Goal: Task Accomplishment & Management: Complete application form

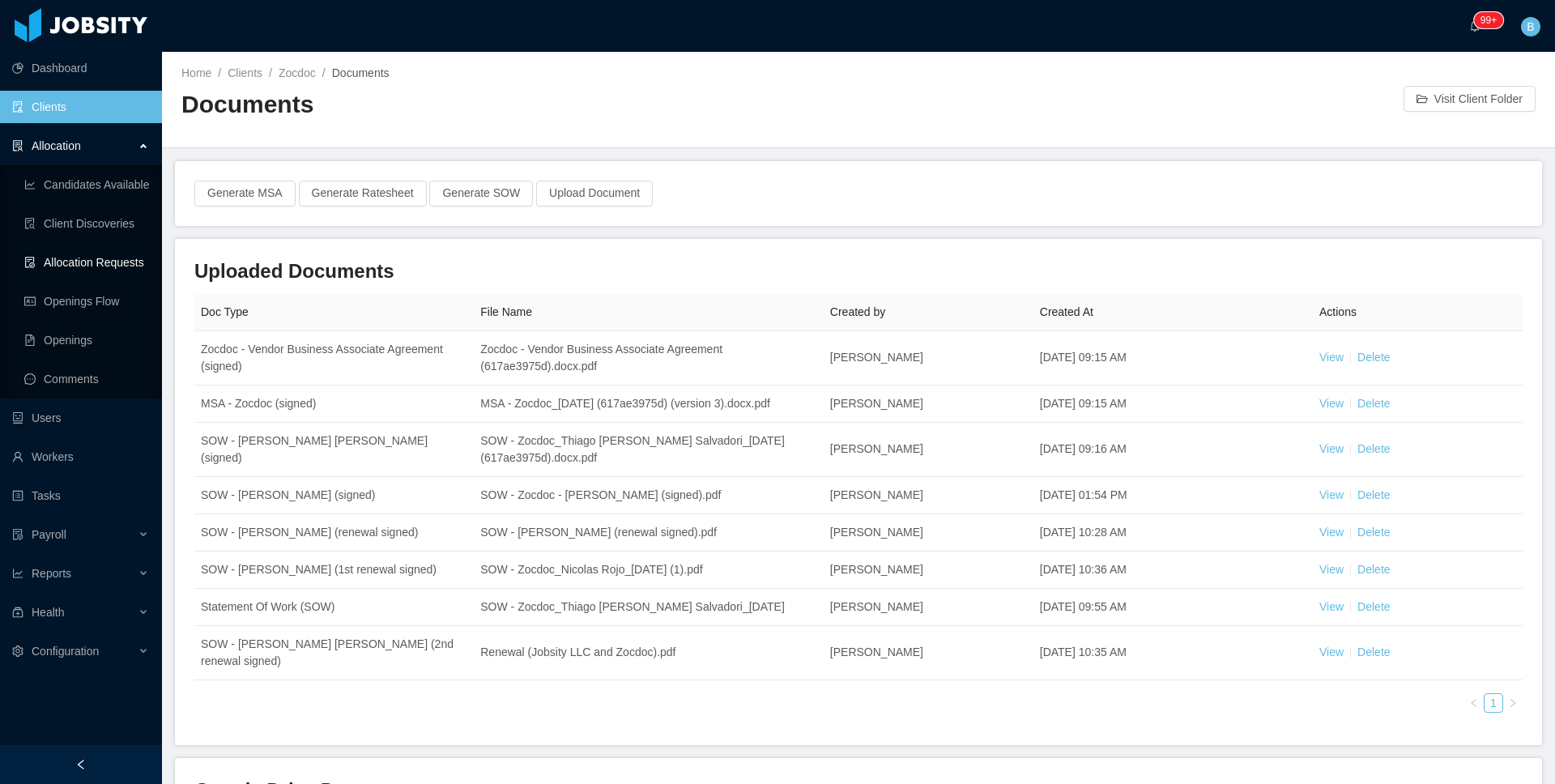
click at [72, 270] on link "Allocation Requests" at bounding box center [86, 263] width 125 height 33
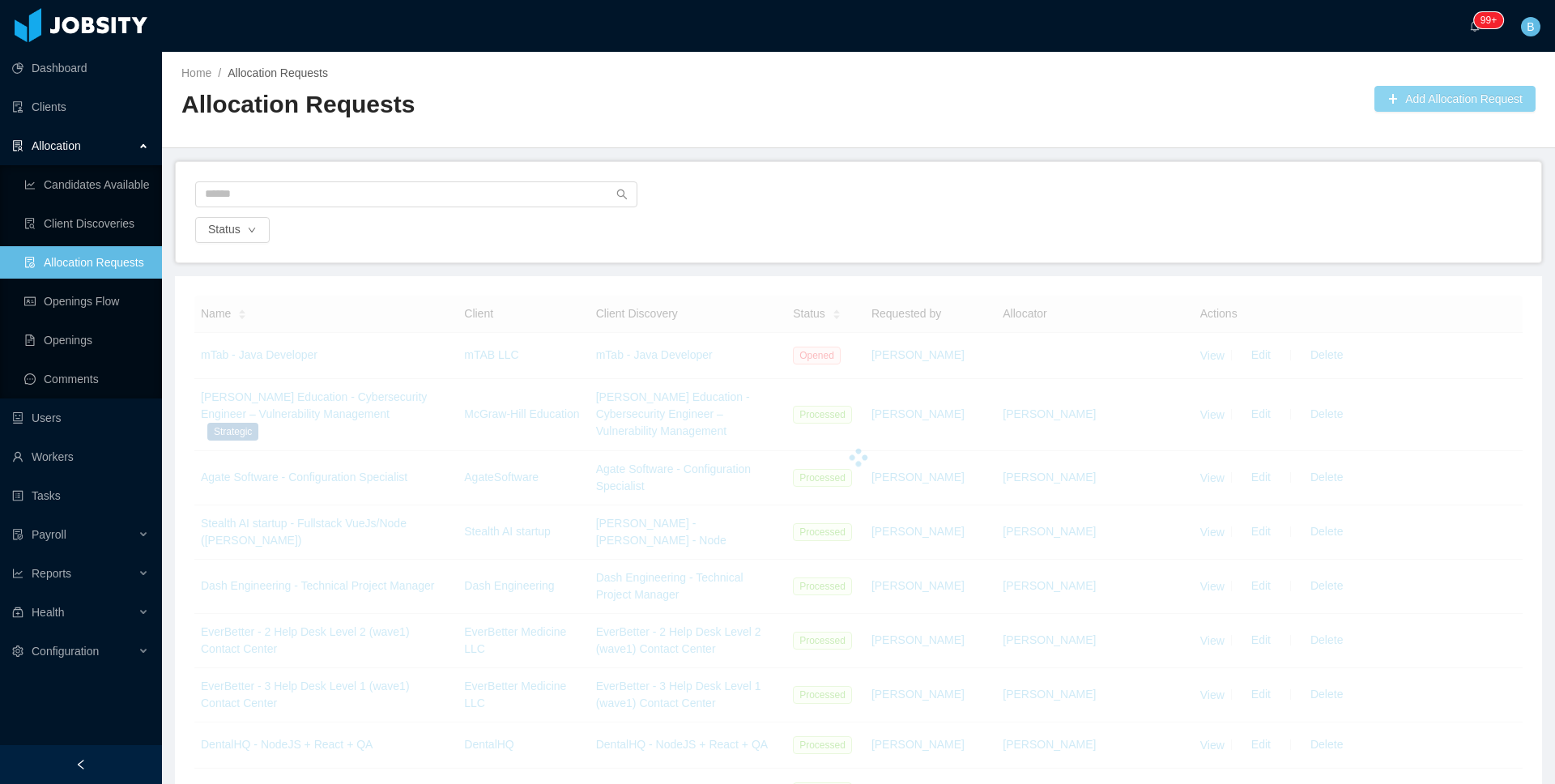
click at [1492, 100] on button "Add Allocation Request" at bounding box center [1454, 98] width 161 height 26
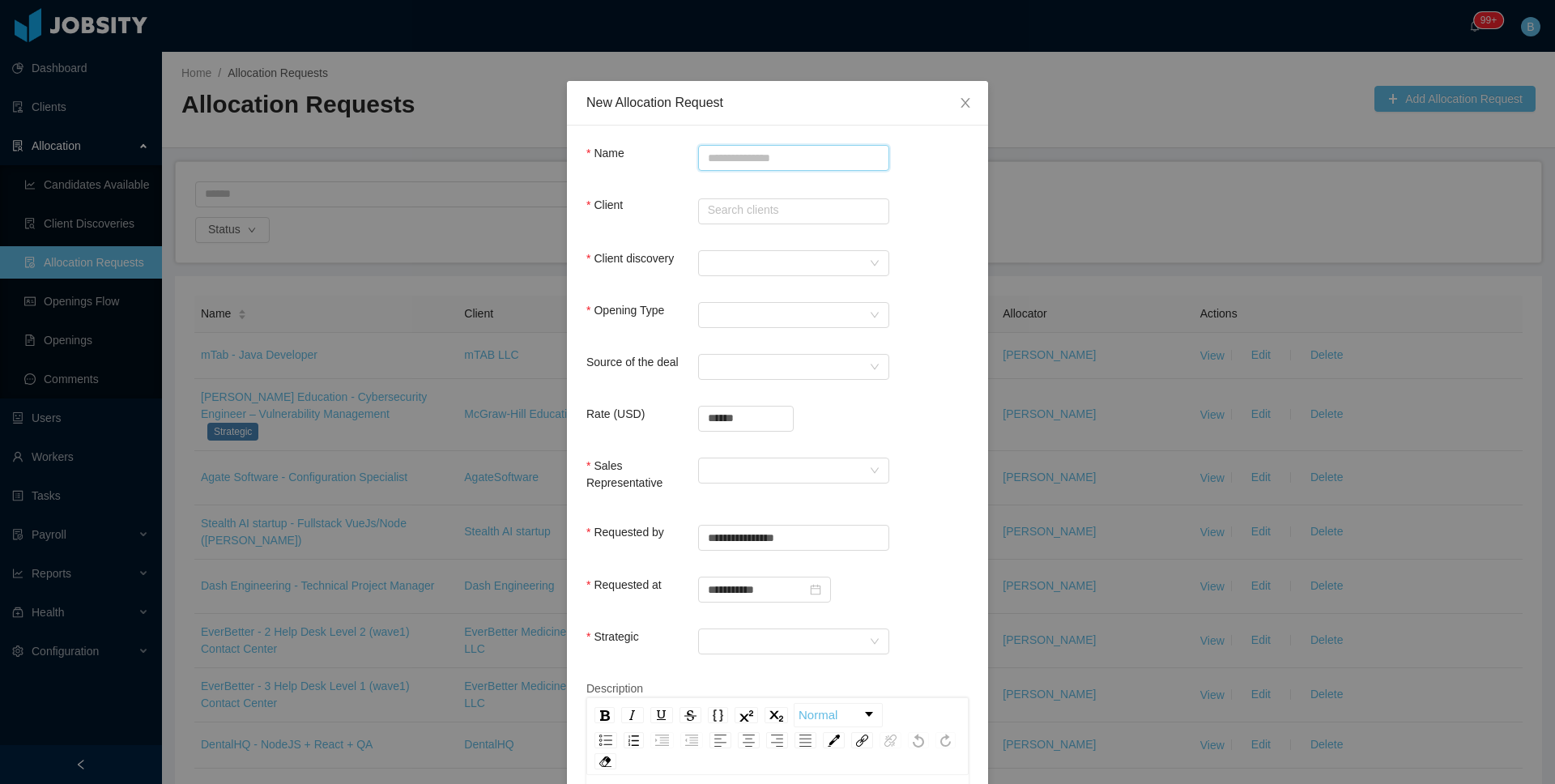
click at [806, 161] on input "Name" at bounding box center [793, 158] width 191 height 26
paste input "**********"
type input "**********"
click at [769, 223] on div "Client Search clients" at bounding box center [777, 213] width 383 height 34
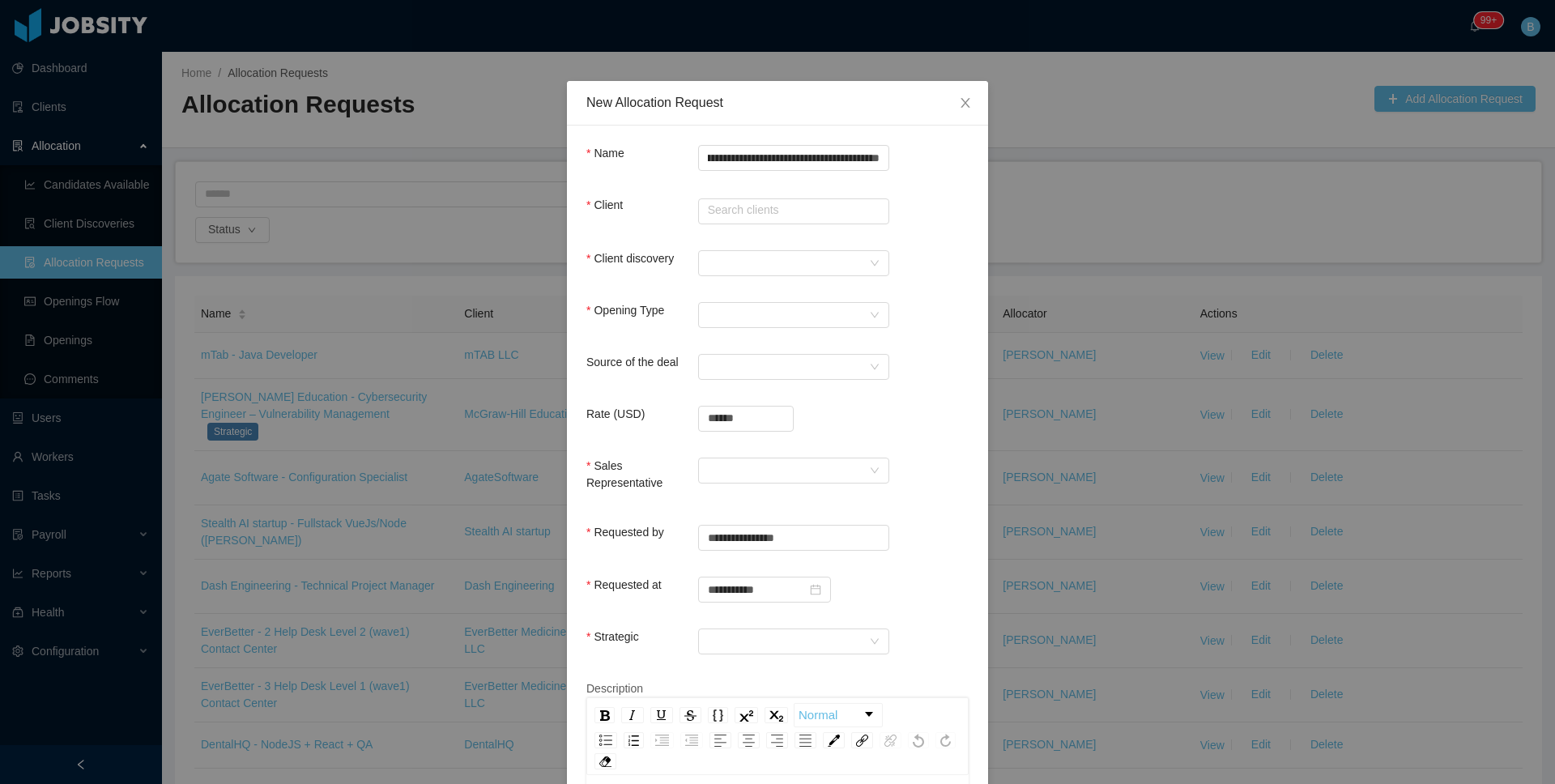
scroll to position [0, 0]
click at [772, 213] on input "text" at bounding box center [793, 211] width 191 height 26
click at [838, 243] on li "Kenect" at bounding box center [787, 242] width 191 height 26
type input "******"
click at [835, 256] on div at bounding box center [788, 263] width 161 height 25
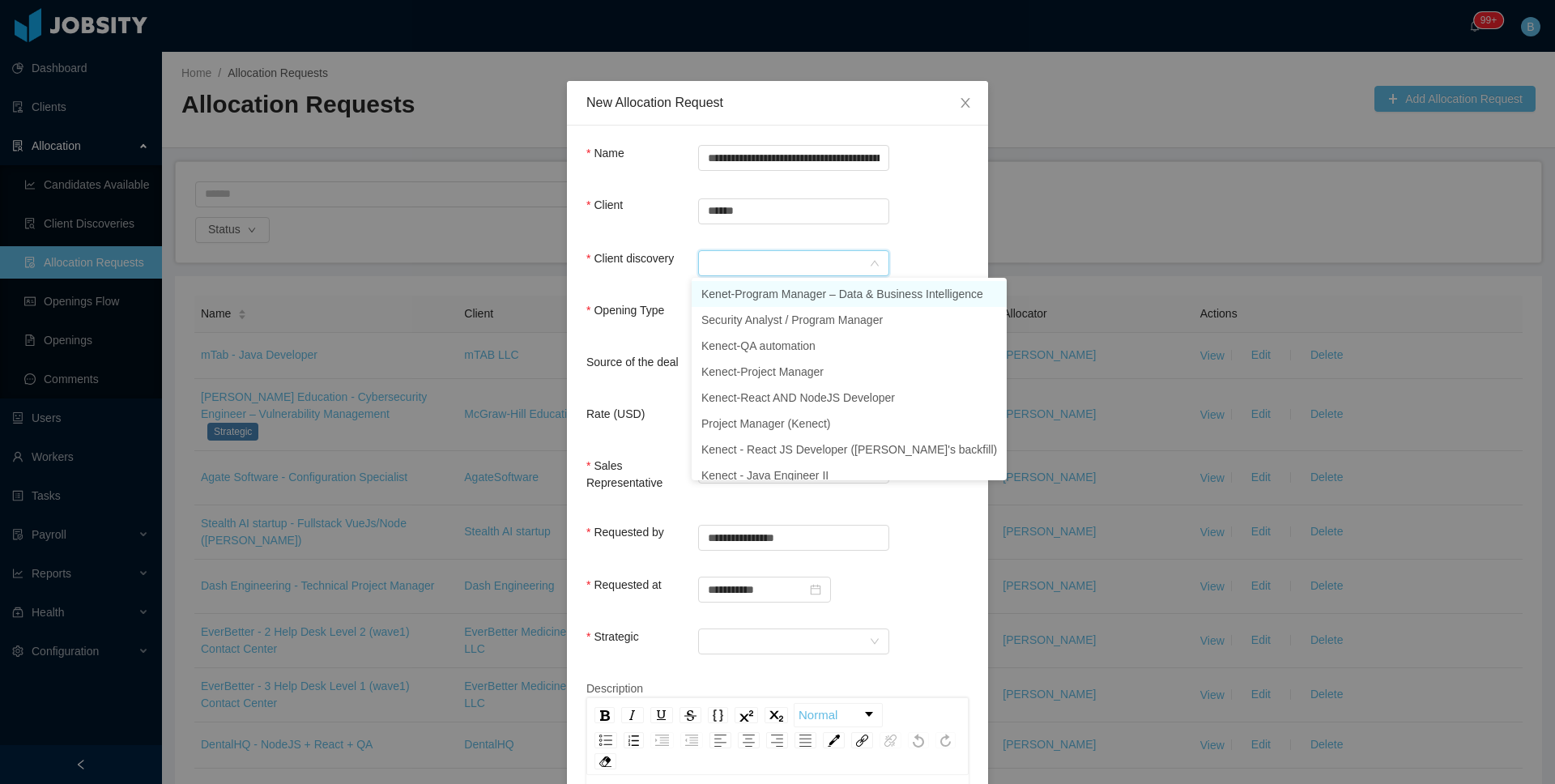
click at [821, 289] on li "Kenet-Program Manager – Data & Business Intelligence" at bounding box center [849, 293] width 315 height 26
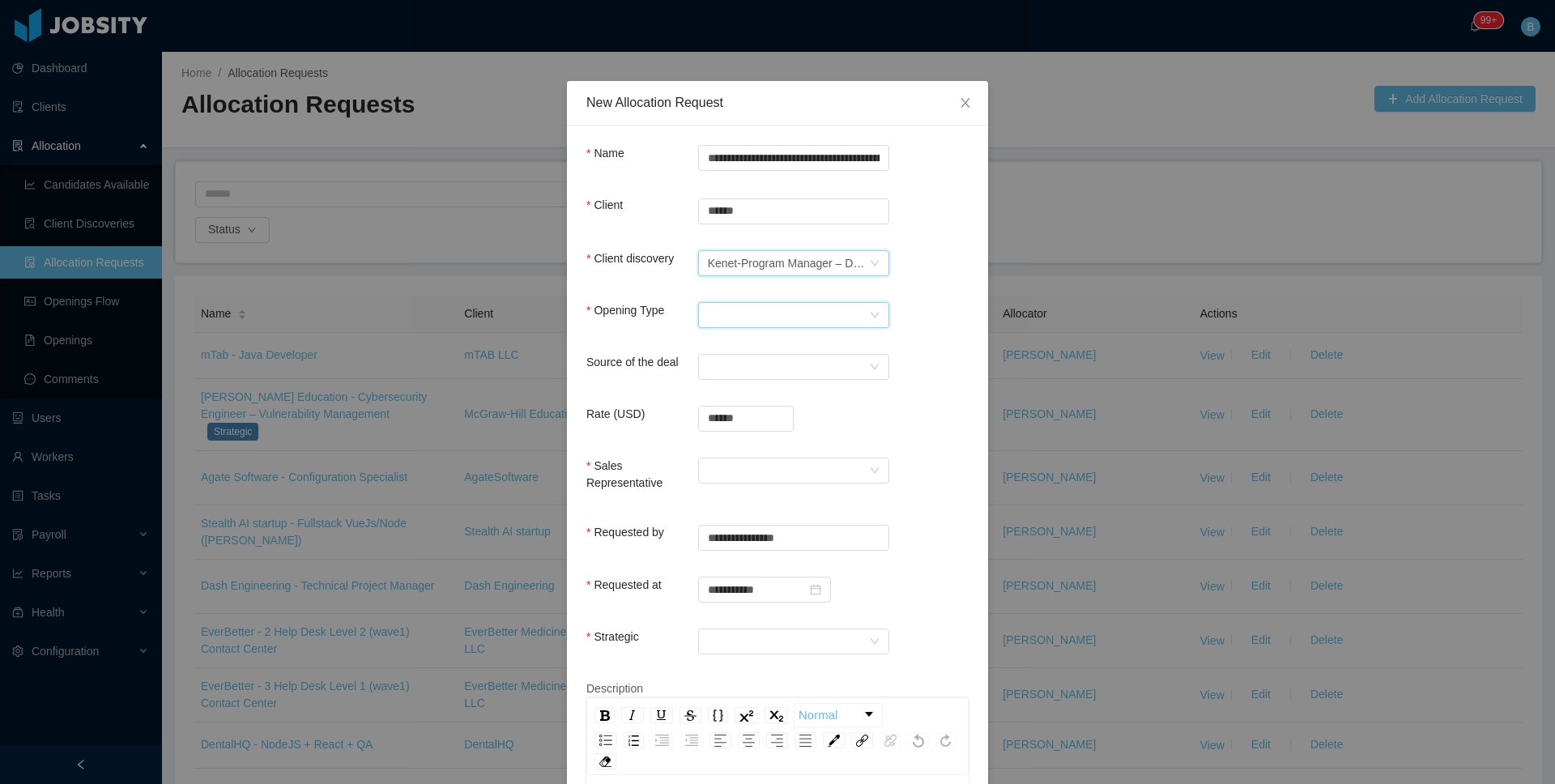
drag, startPoint x: 818, startPoint y: 313, endPoint x: 802, endPoint y: 326, distance: 20.6
click at [815, 316] on div "Select Opening Type" at bounding box center [788, 314] width 161 height 25
click at [749, 363] on li "Upsale" at bounding box center [787, 372] width 191 height 26
click at [753, 372] on div "Select a Source" at bounding box center [788, 366] width 161 height 25
click at [753, 389] on li "CSM" at bounding box center [787, 397] width 191 height 26
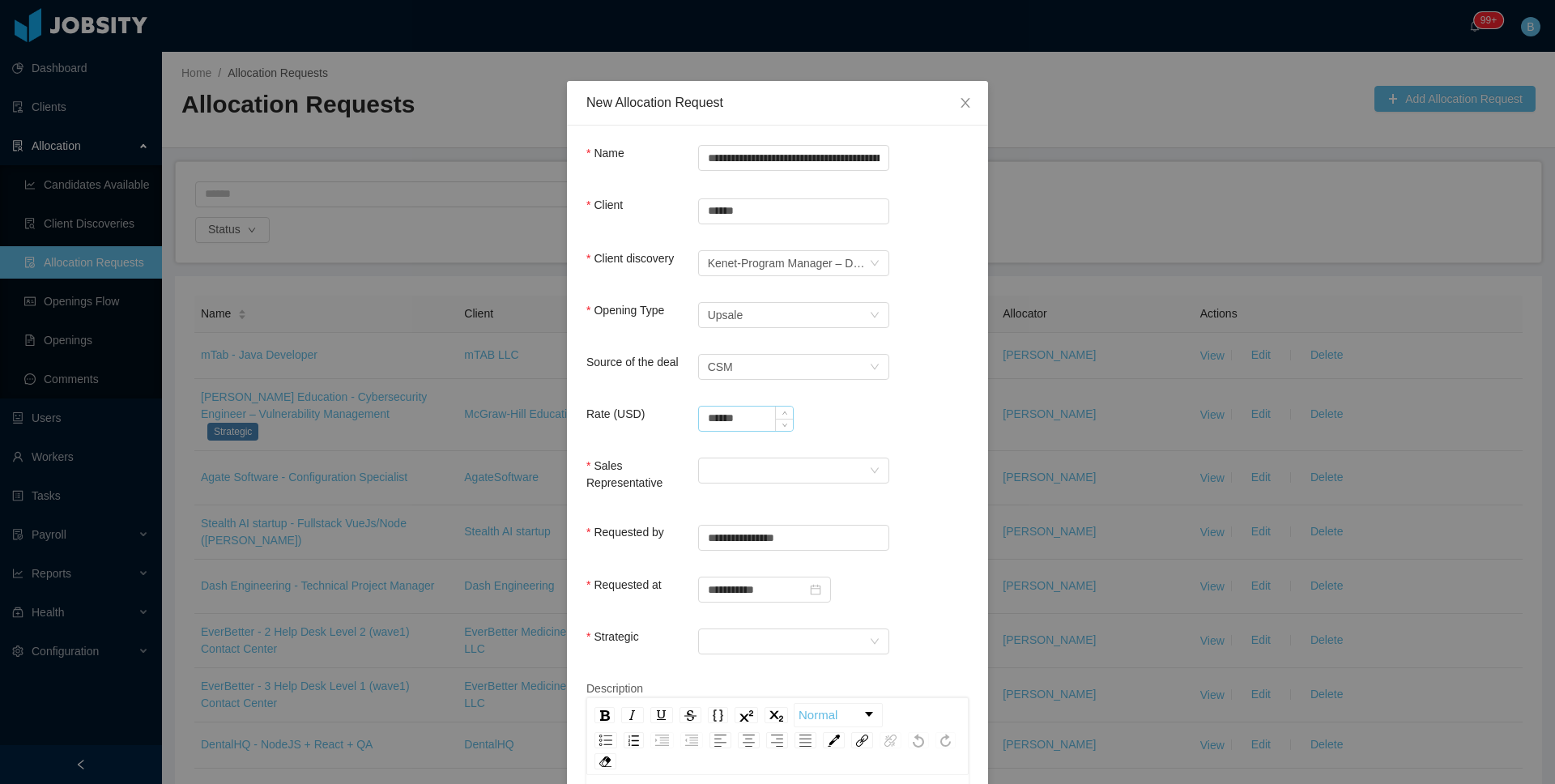
click at [722, 424] on input "******" at bounding box center [745, 418] width 94 height 25
type input "**********"
click at [773, 479] on div at bounding box center [788, 470] width 161 height 25
click at [773, 503] on li "Laura Cardona" at bounding box center [787, 501] width 191 height 26
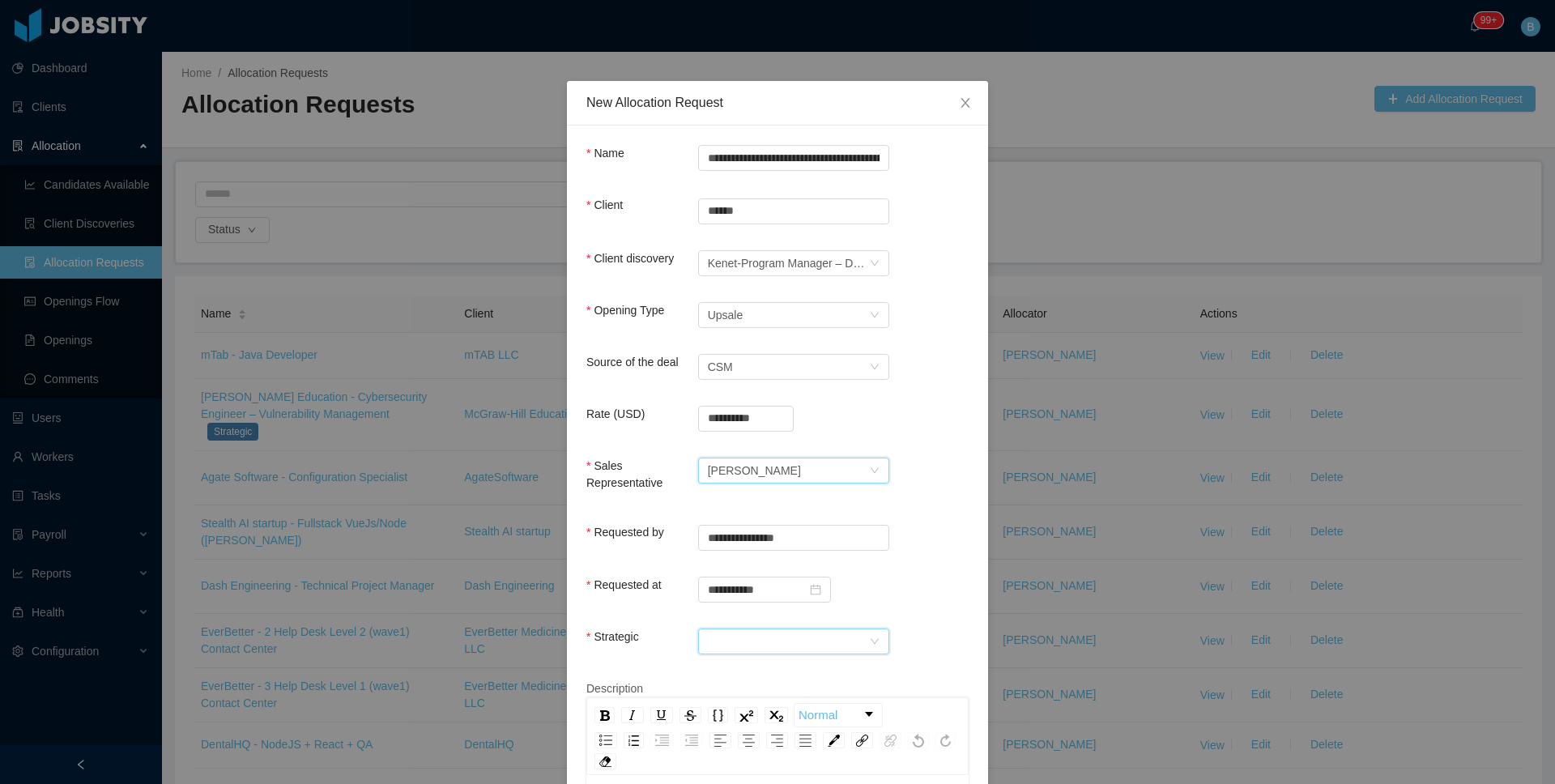
click at [746, 640] on div at bounding box center [788, 640] width 161 height 25
click at [737, 701] on li "No" at bounding box center [787, 698] width 191 height 26
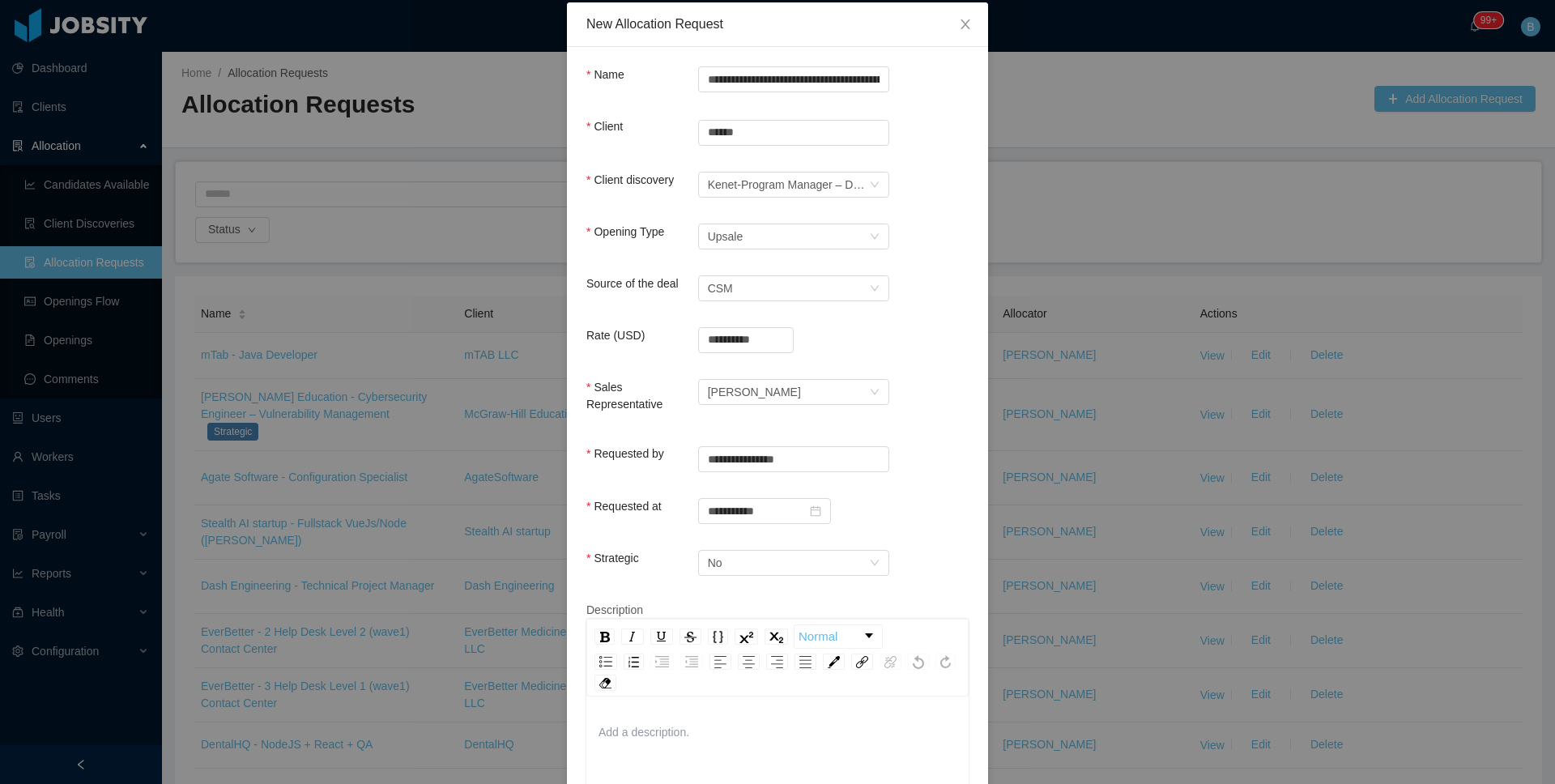
scroll to position [173, 0]
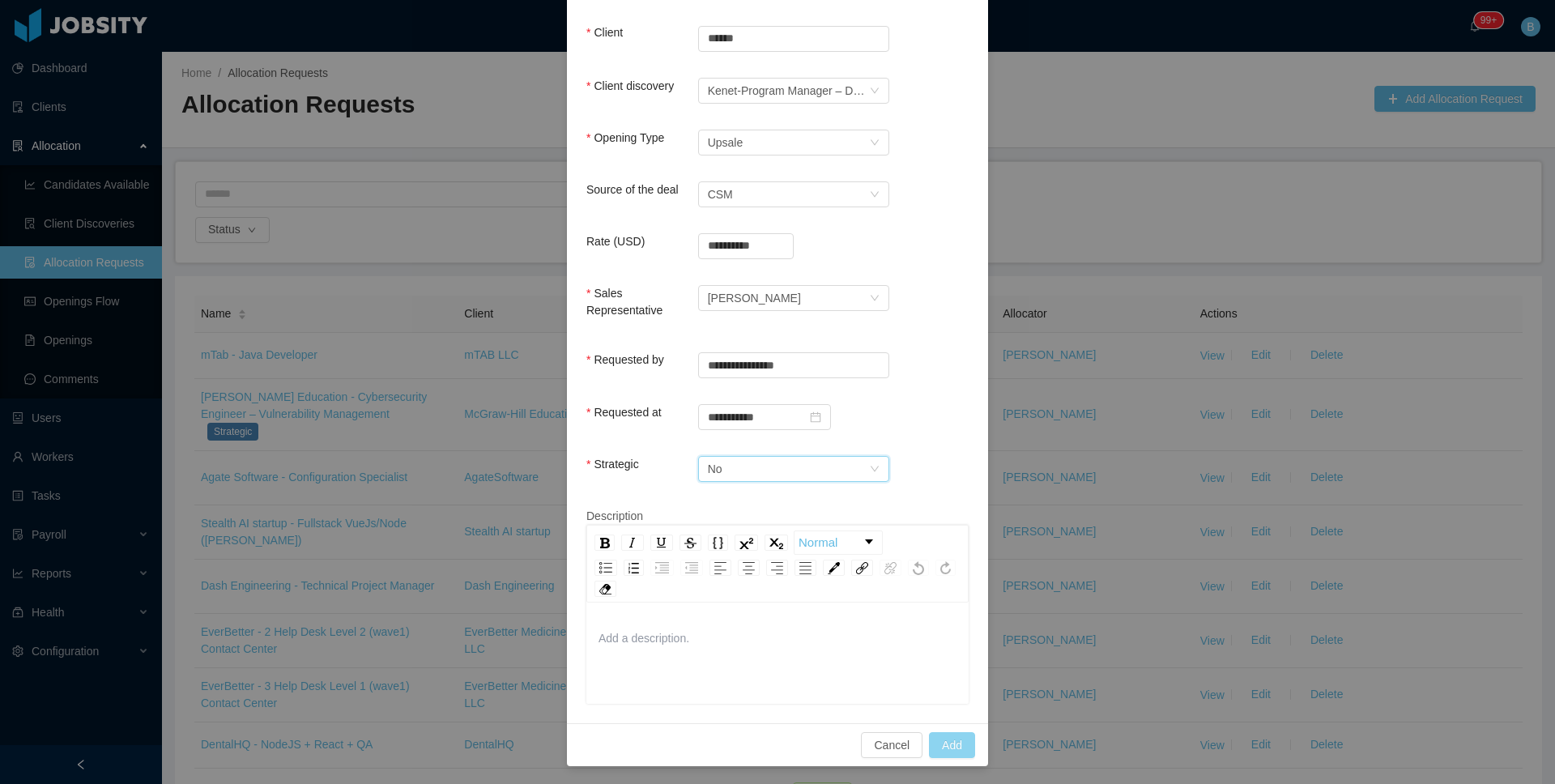
click at [942, 742] on button "Add" at bounding box center [952, 745] width 46 height 26
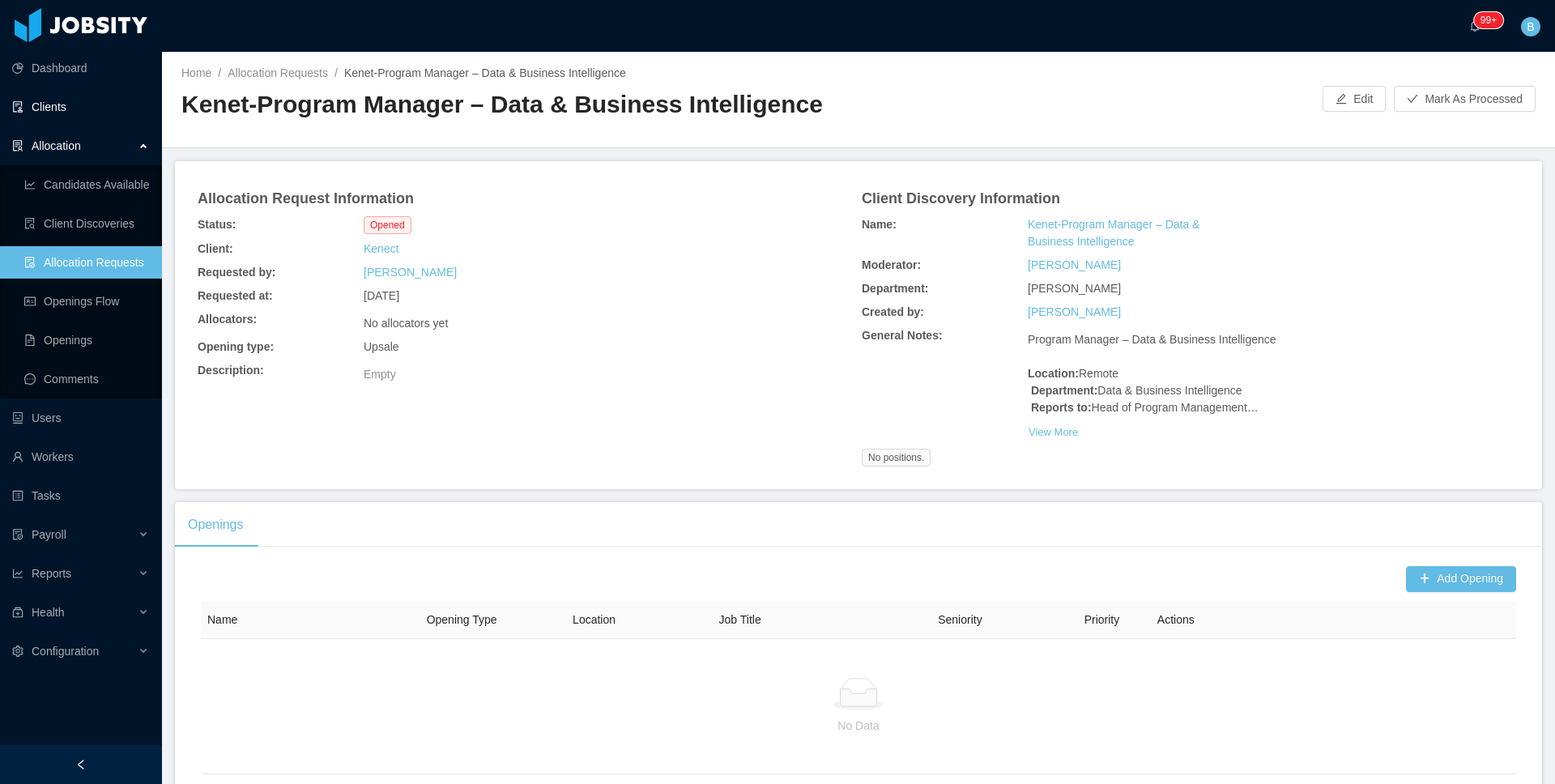
click at [75, 110] on link "Clients" at bounding box center [80, 107] width 137 height 33
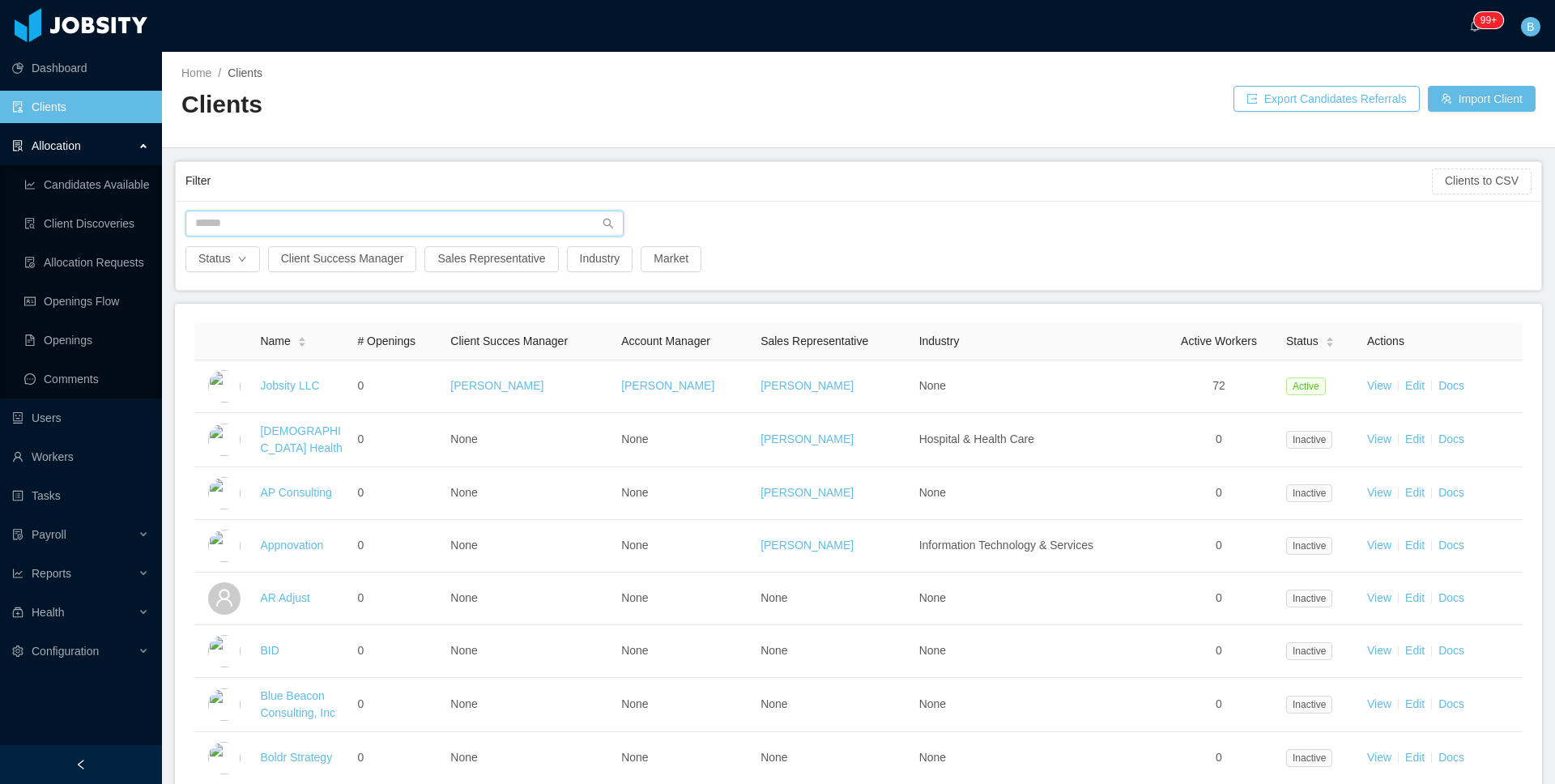
click at [274, 218] on input "text" at bounding box center [404, 223] width 438 height 26
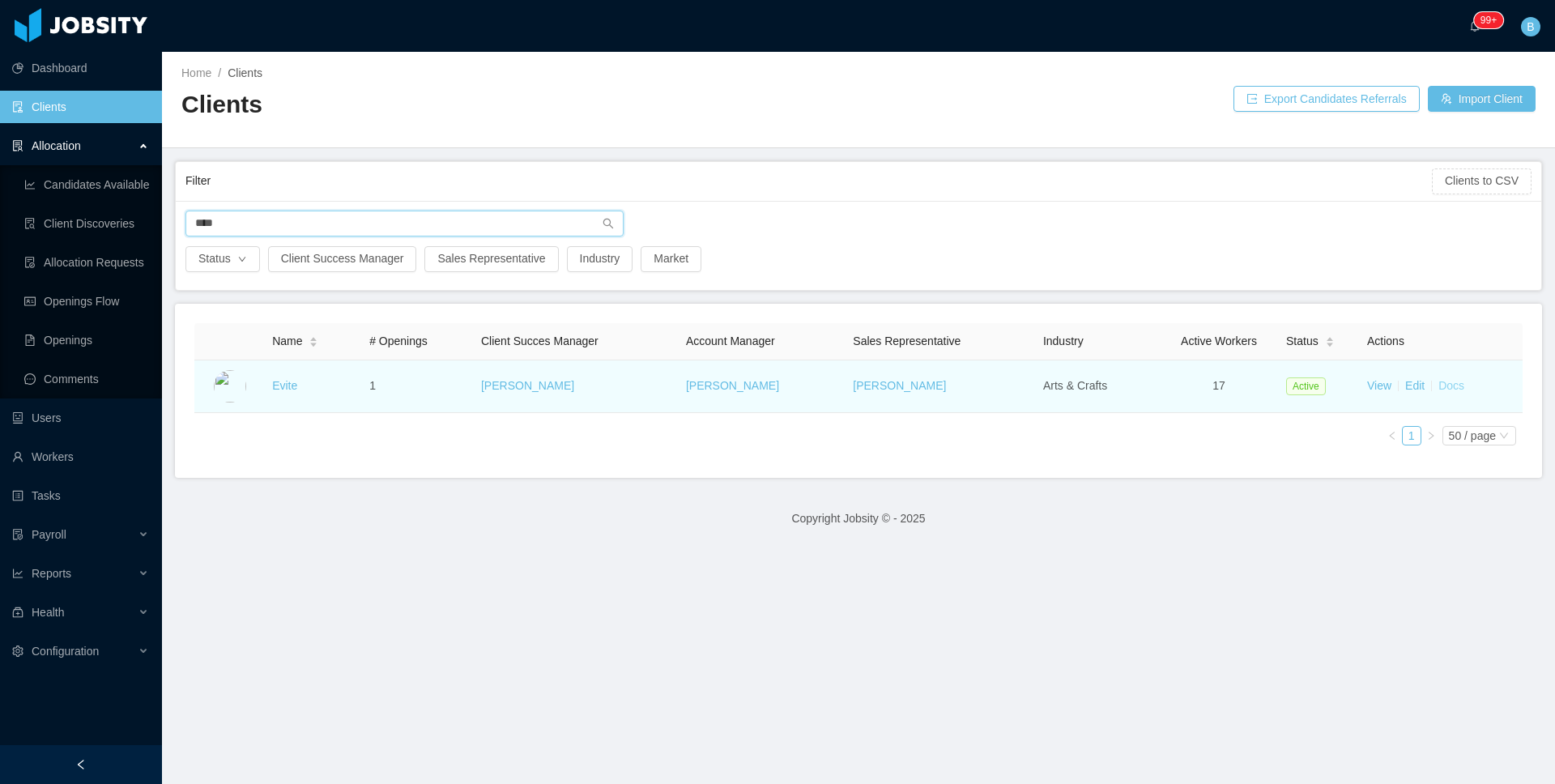
type input "****"
click at [1448, 379] on link "Docs" at bounding box center [1451, 385] width 26 height 13
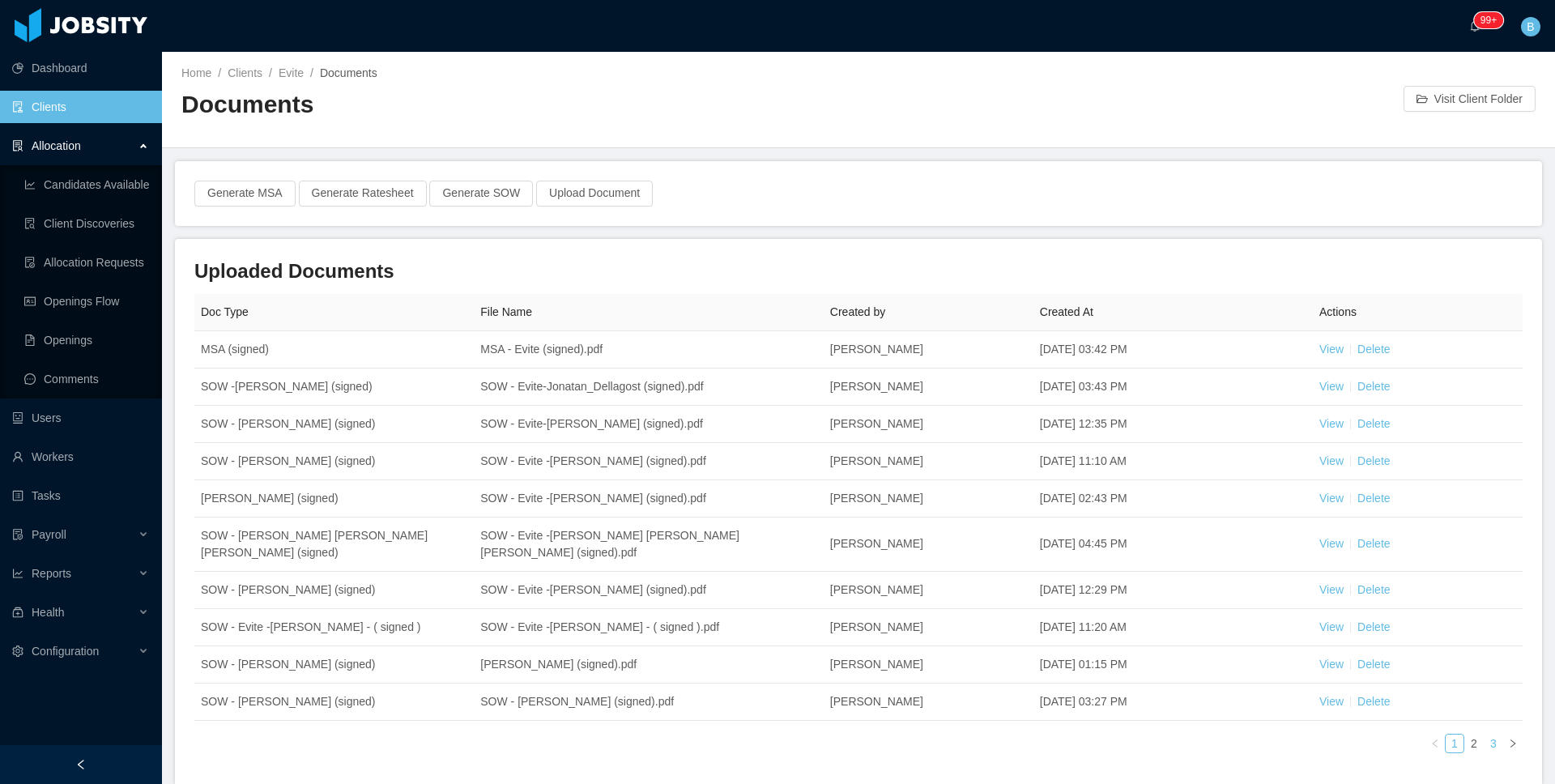
click at [1485, 734] on link "3" at bounding box center [1494, 743] width 18 height 18
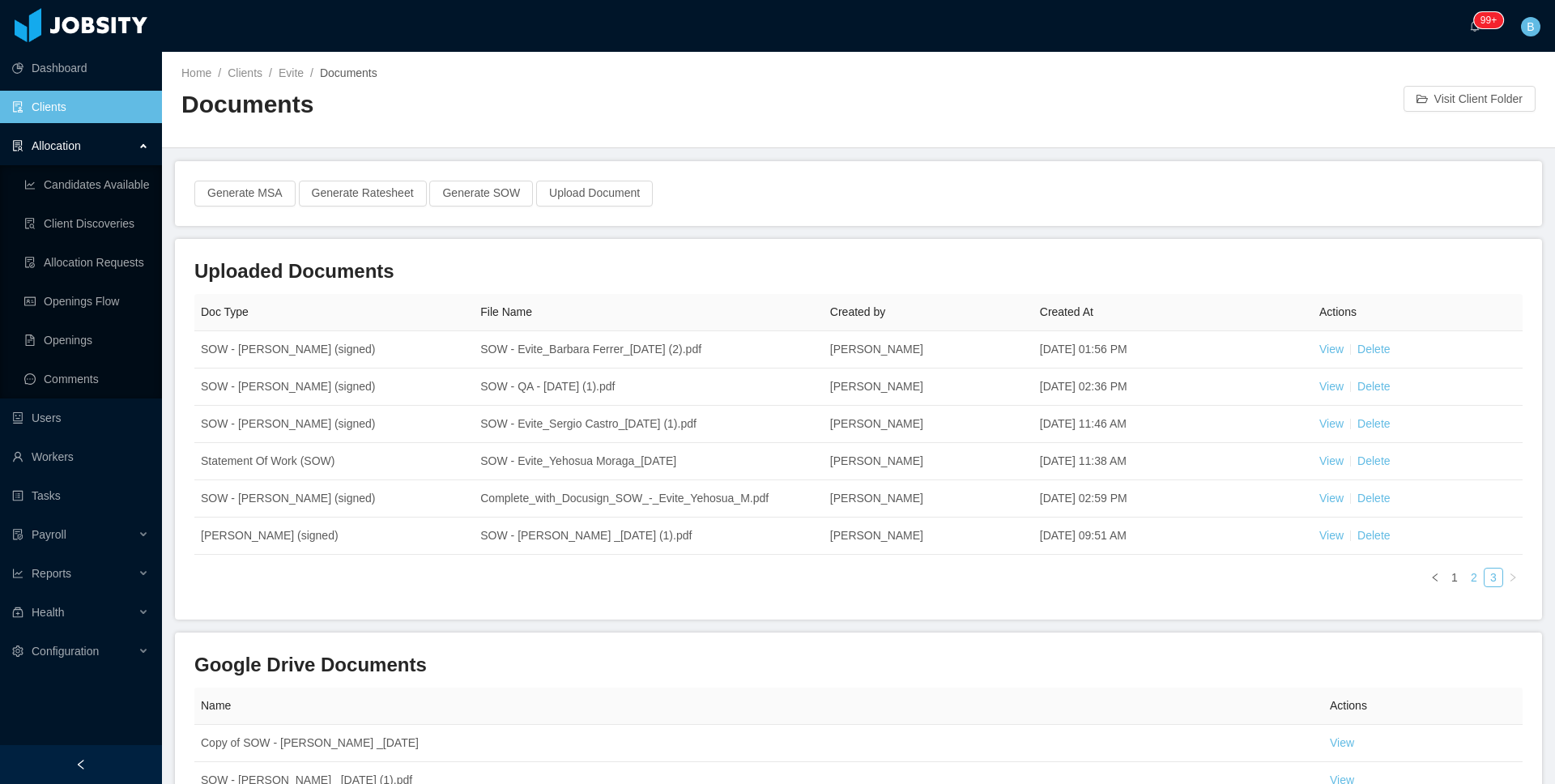
click at [1465, 577] on link "2" at bounding box center [1474, 578] width 18 height 18
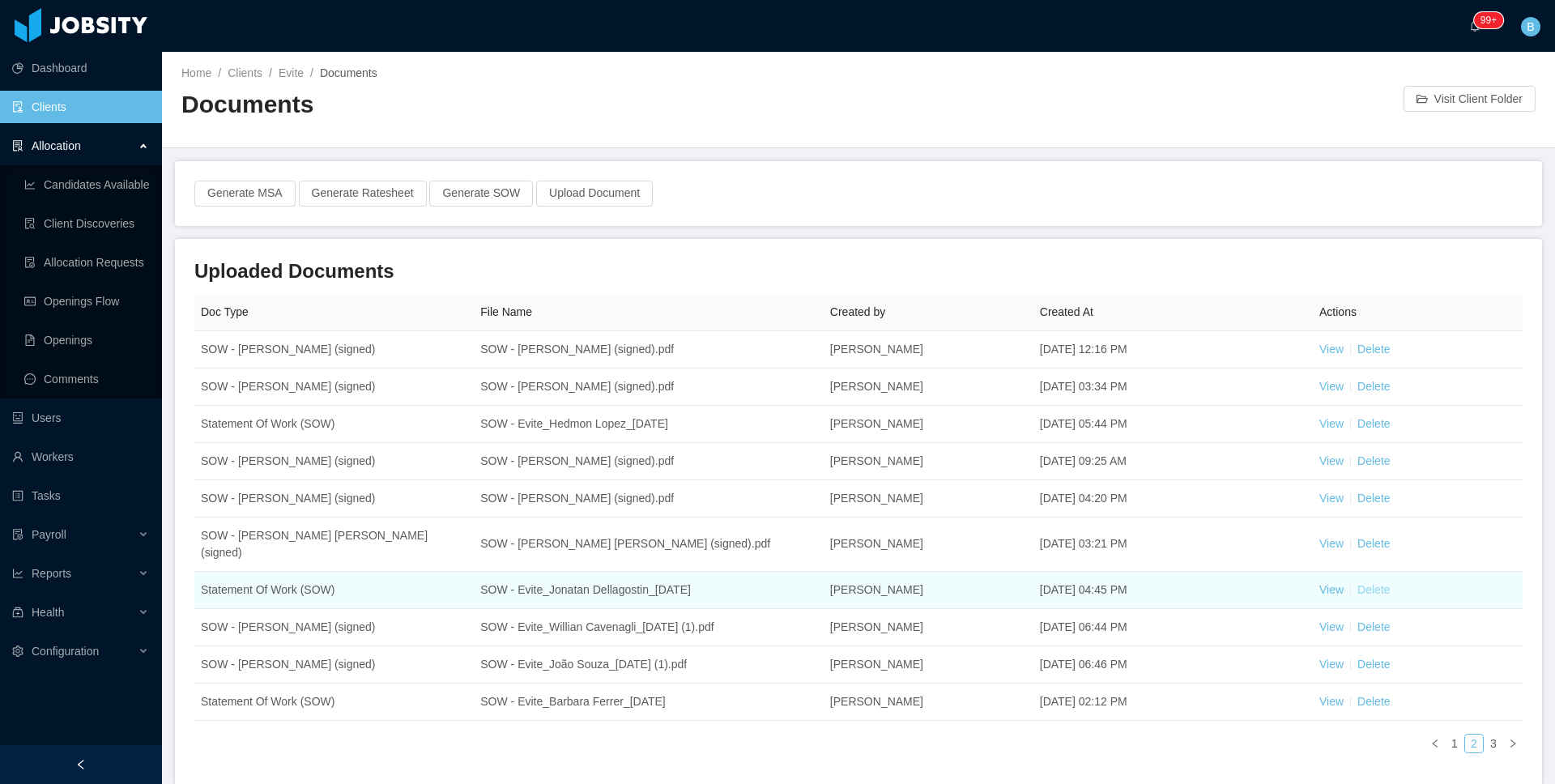
click at [1381, 583] on link "Delete" at bounding box center [1374, 590] width 33 height 13
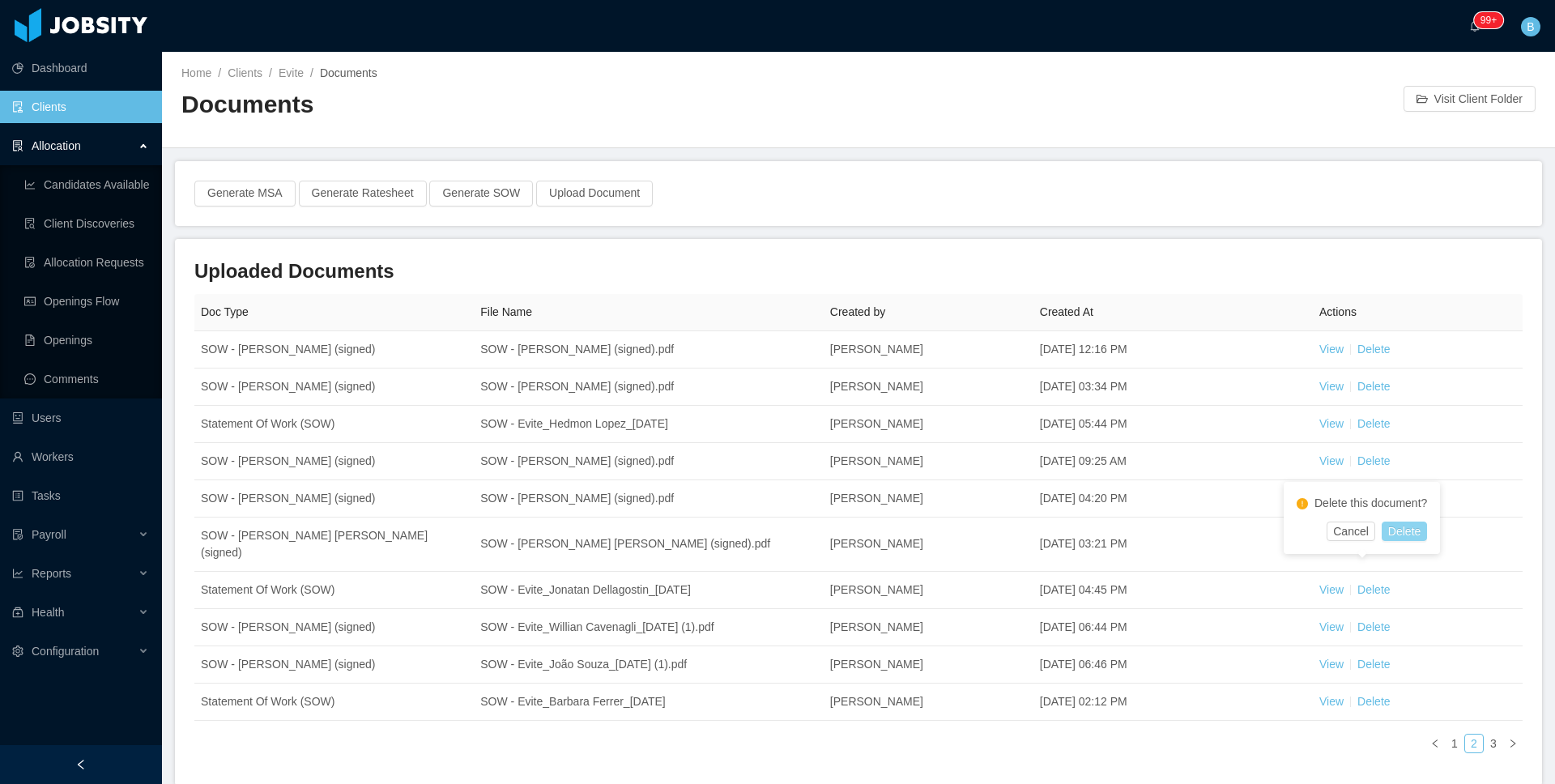
click at [1427, 539] on button "Delete" at bounding box center [1404, 531] width 45 height 19
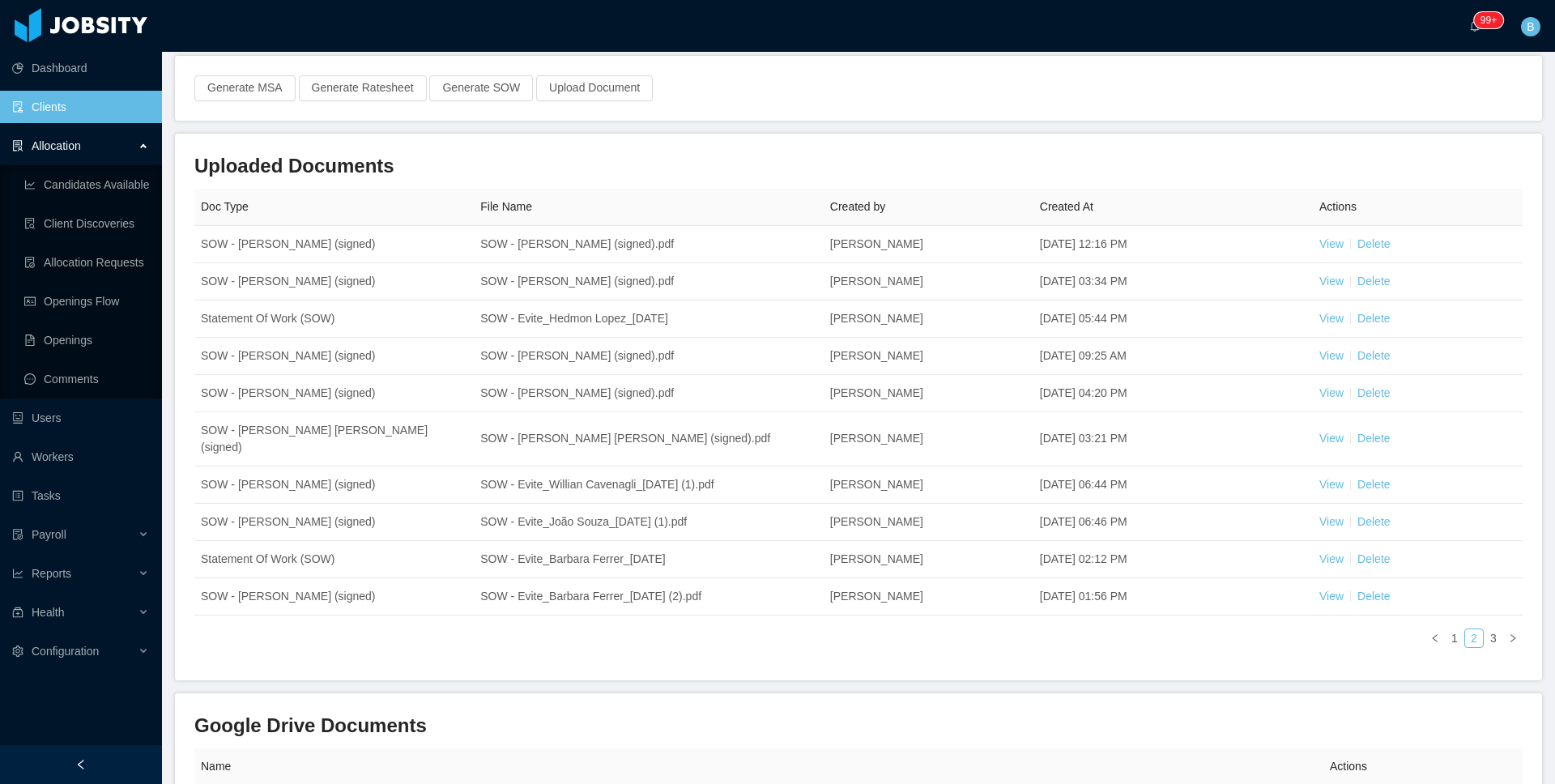
scroll to position [101, 0]
click at [1485, 633] on link "3" at bounding box center [1494, 642] width 18 height 18
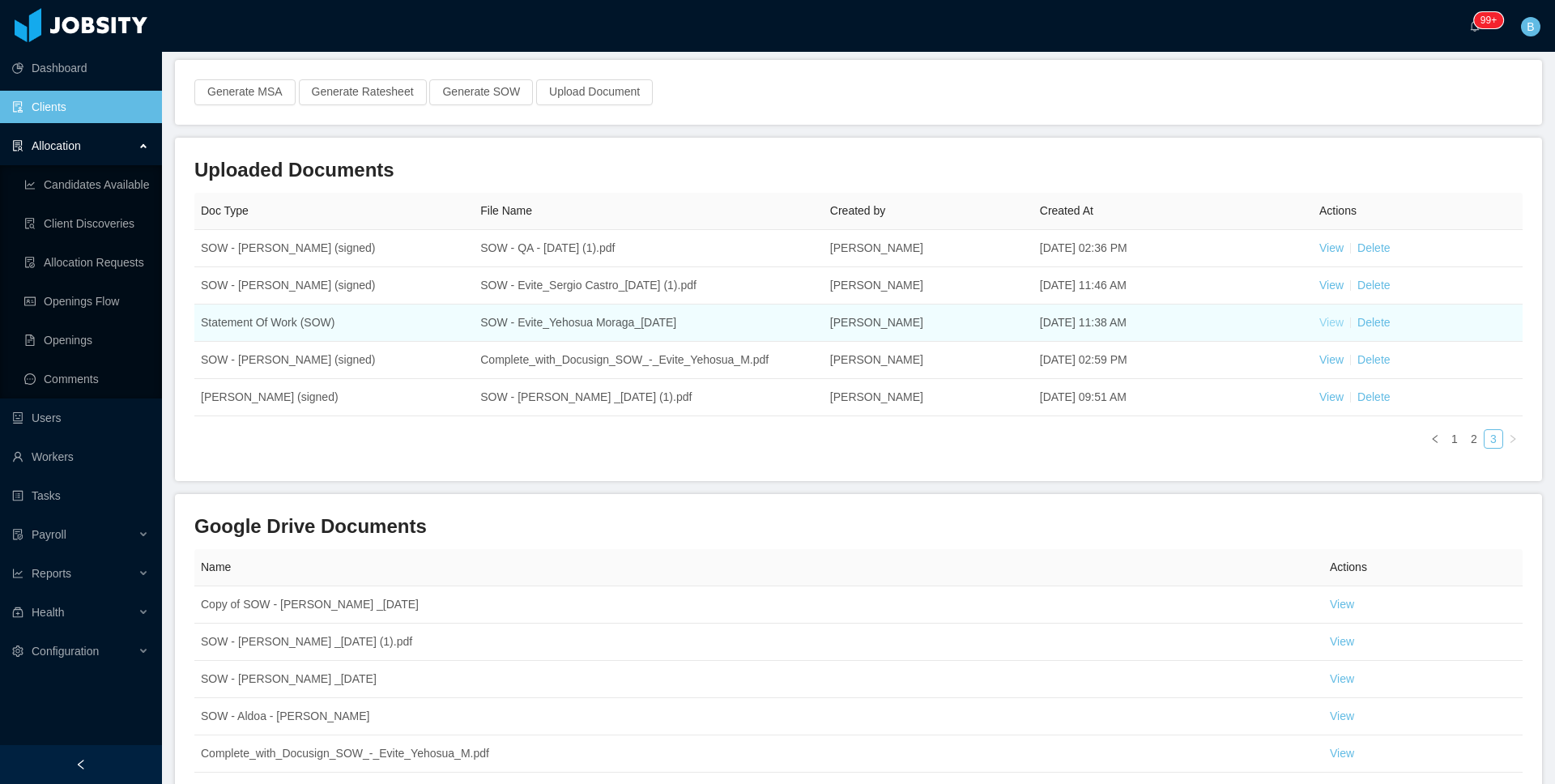
click at [1330, 324] on link "View" at bounding box center [1331, 323] width 25 height 13
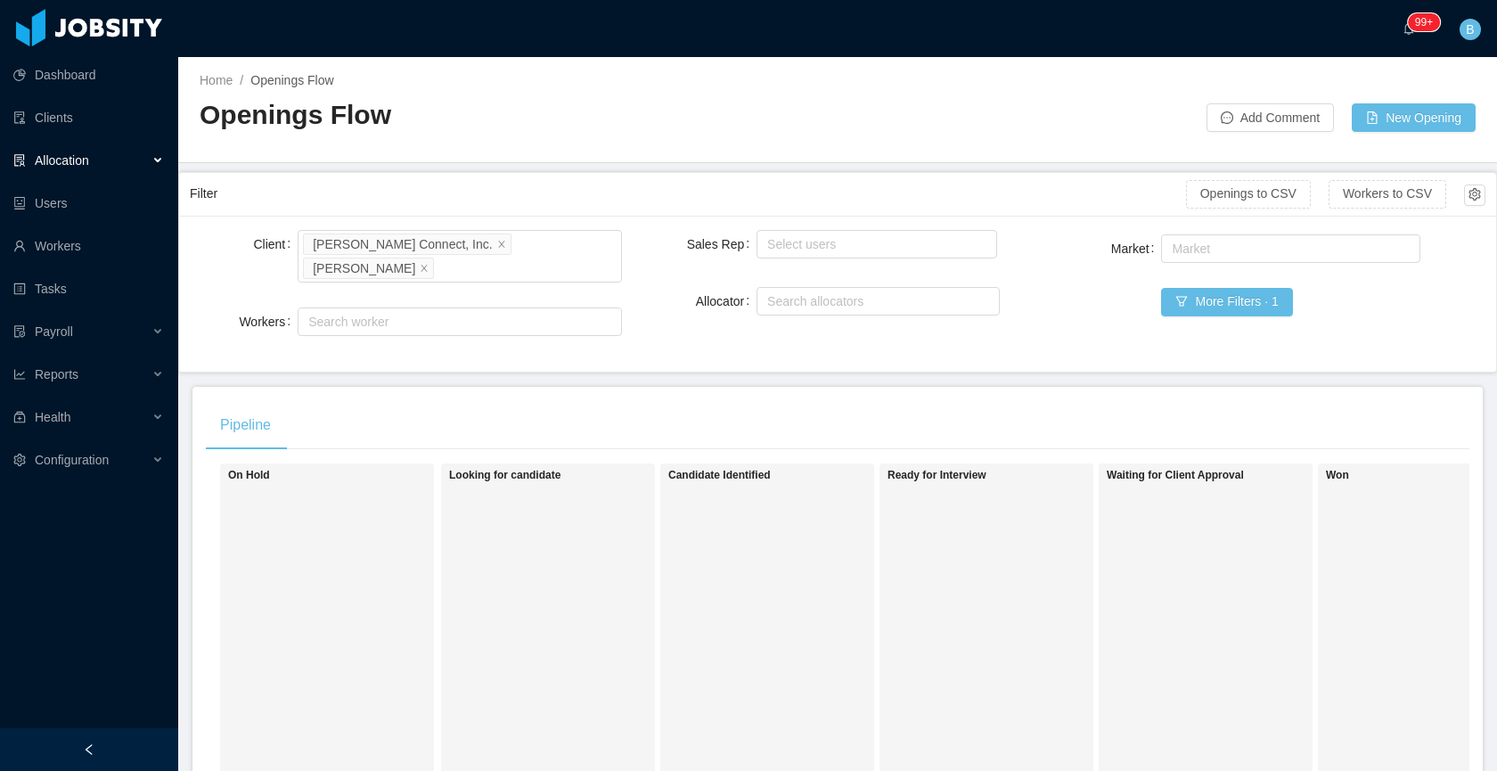
click at [83, 170] on div "Allocation" at bounding box center [89, 161] width 178 height 36
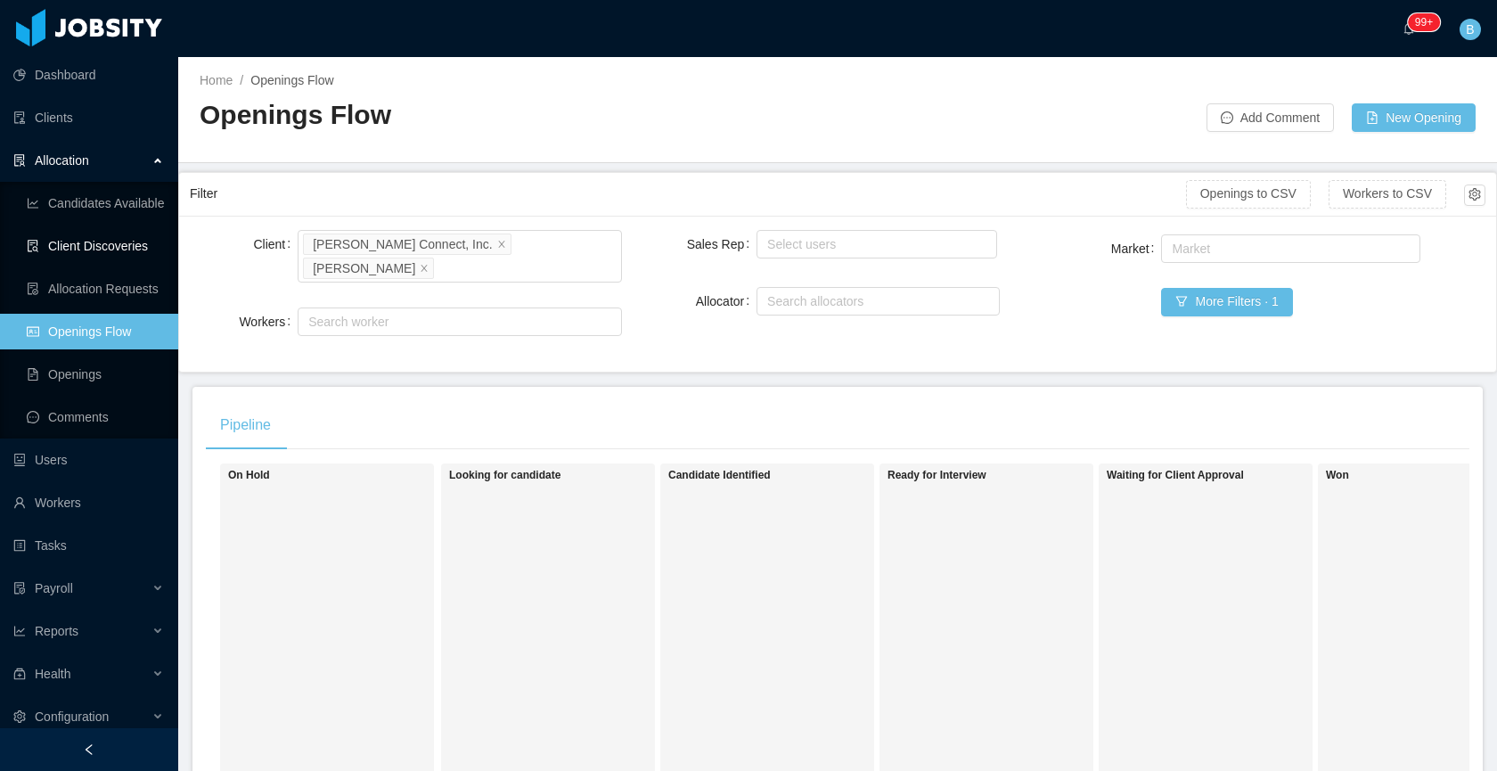
click at [103, 247] on link "Client Discoveries" at bounding box center [95, 246] width 137 height 36
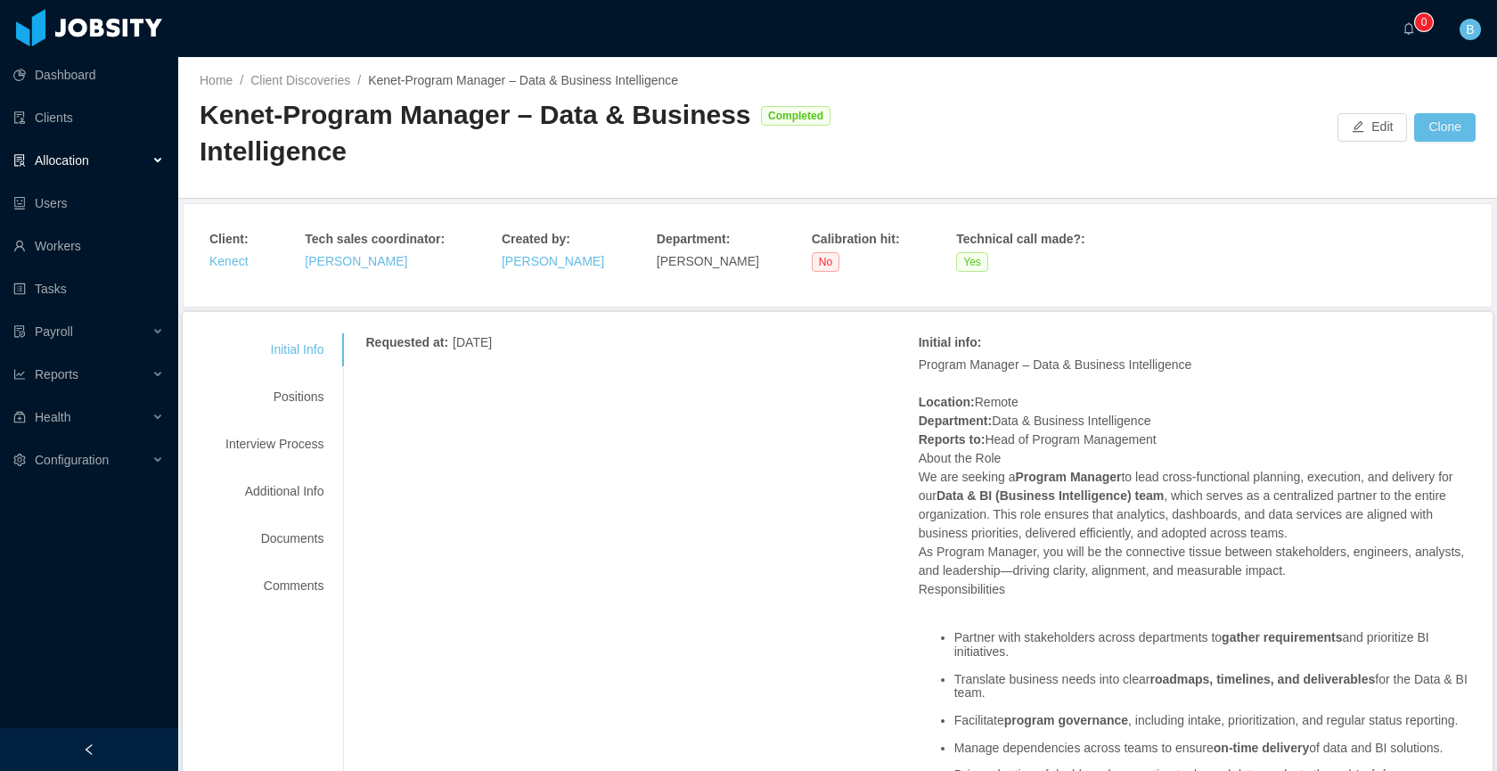
click at [545, 151] on div "Kenet-Program Manager – Data & Business Intelligence" at bounding box center [476, 133] width 553 height 72
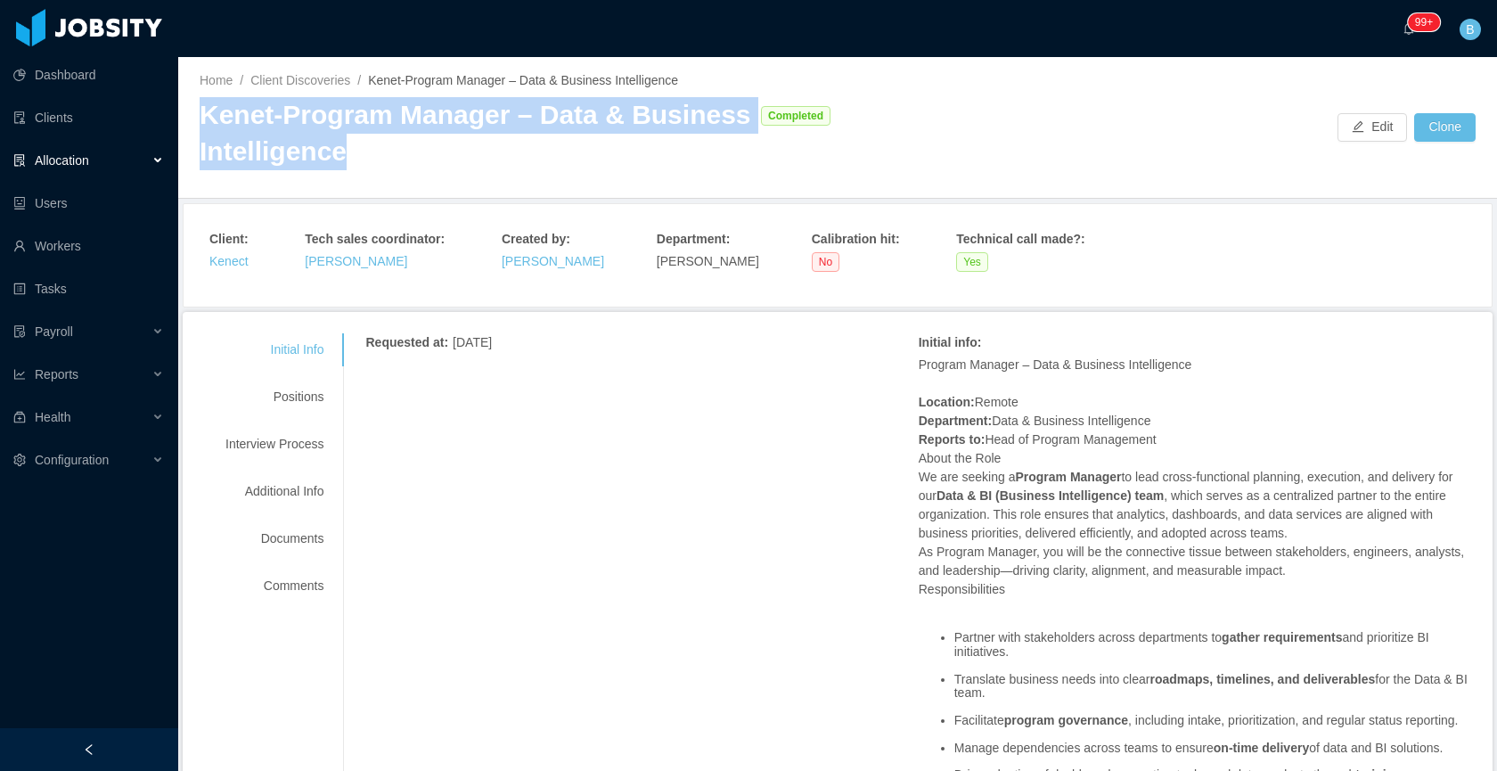
drag, startPoint x: 351, startPoint y: 156, endPoint x: 201, endPoint y: 113, distance: 155.7
click at [201, 113] on div "Kenet-Program Manager – Data & Business Intelligence" at bounding box center [476, 133] width 553 height 72
copy div "Kenet-Program Manager – Data & Business Intelligence"
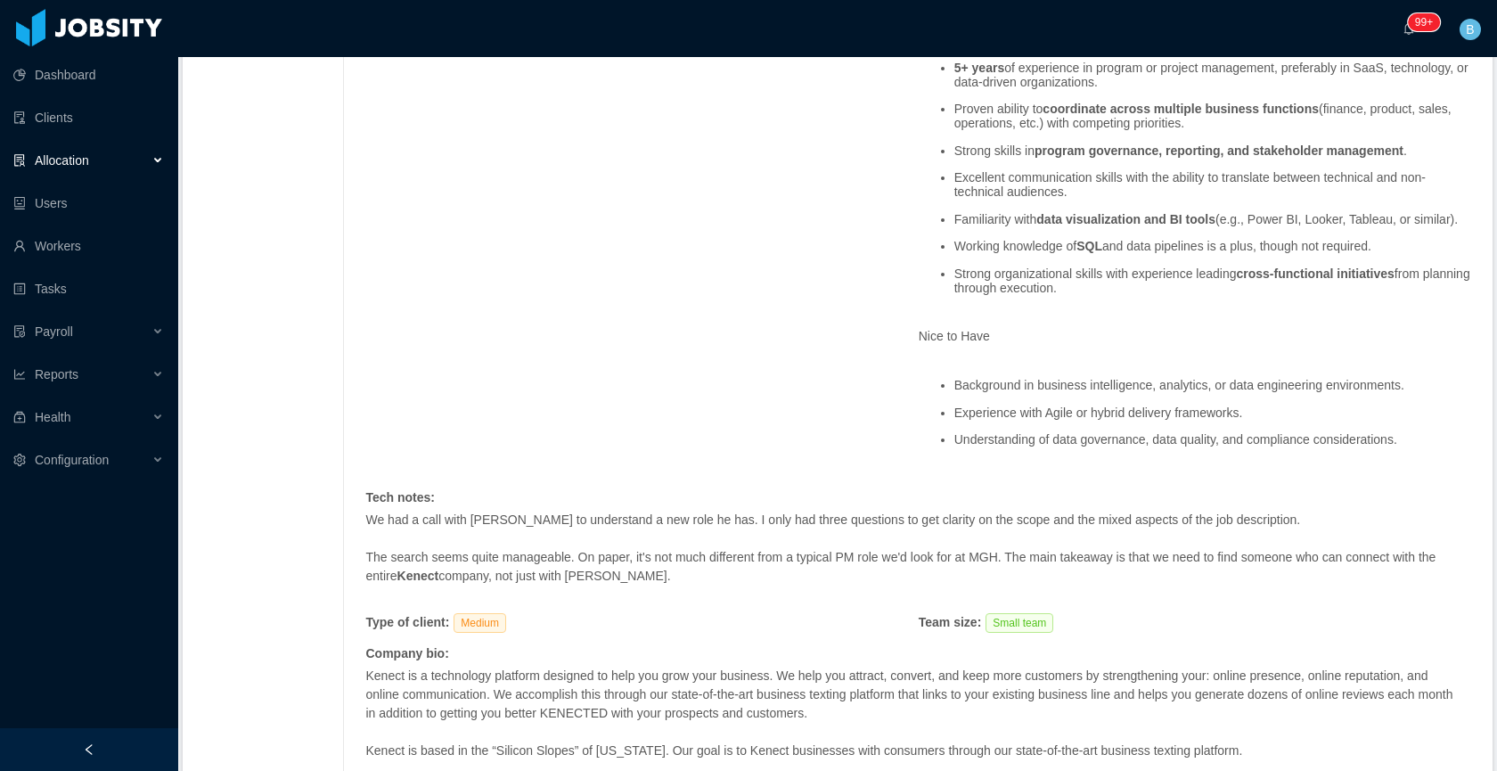
scroll to position [890, 0]
click at [60, 241] on link "Workers" at bounding box center [88, 246] width 151 height 36
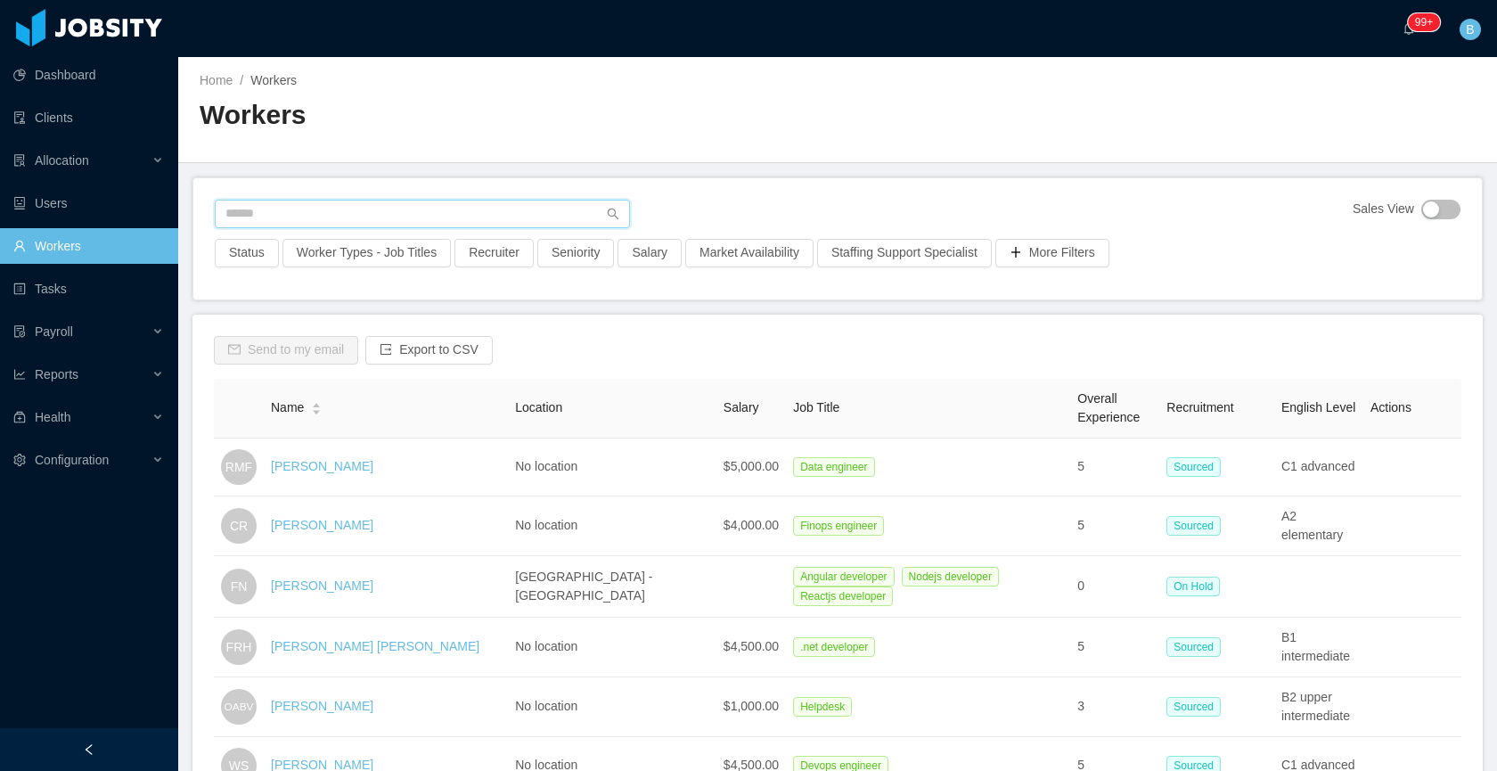
click at [339, 217] on input "text" at bounding box center [422, 214] width 415 height 29
paste input "**********"
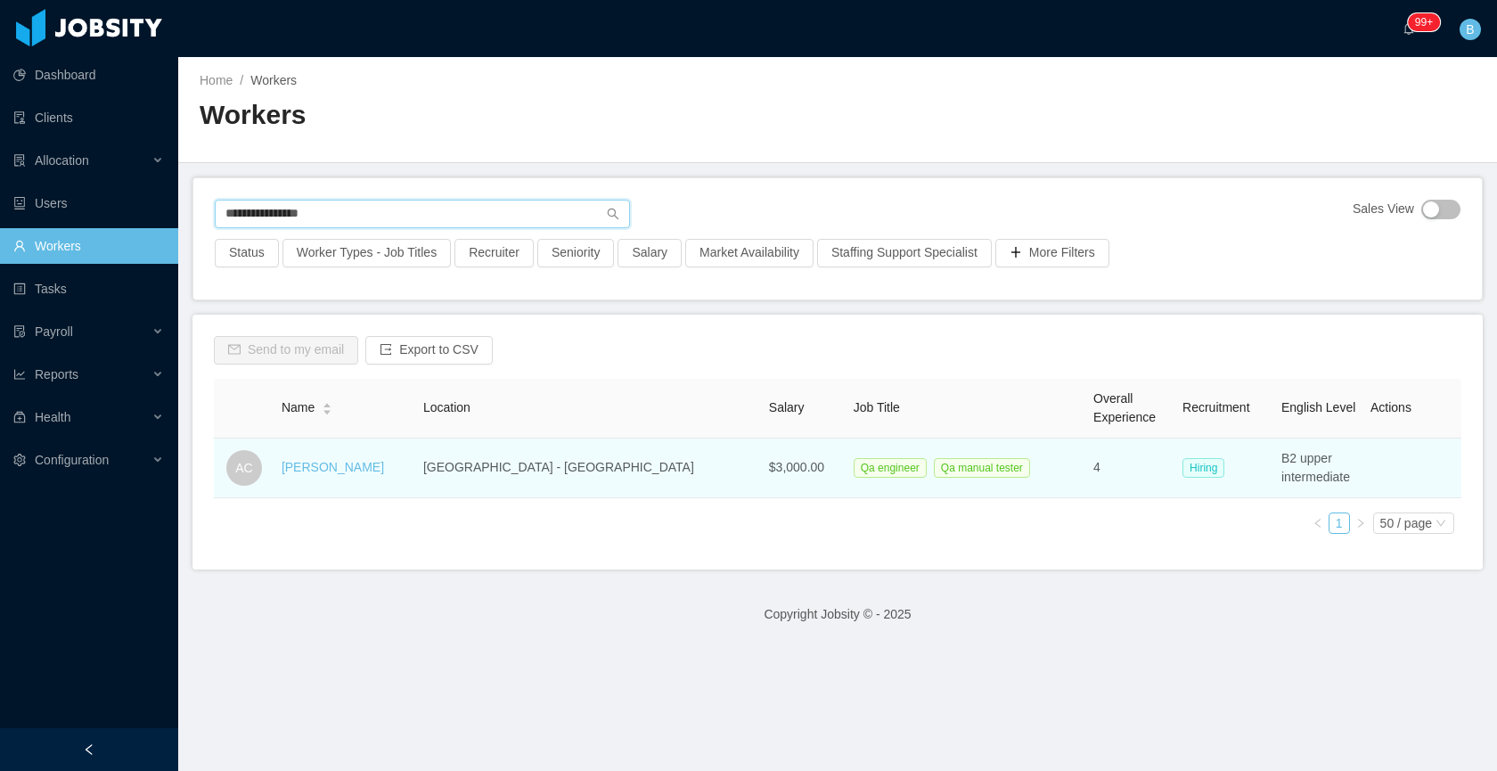
type input "**********"
click at [361, 476] on div "Antonia Castells" at bounding box center [333, 467] width 102 height 19
click at [361, 467] on link "Antonia Castells" at bounding box center [333, 467] width 102 height 14
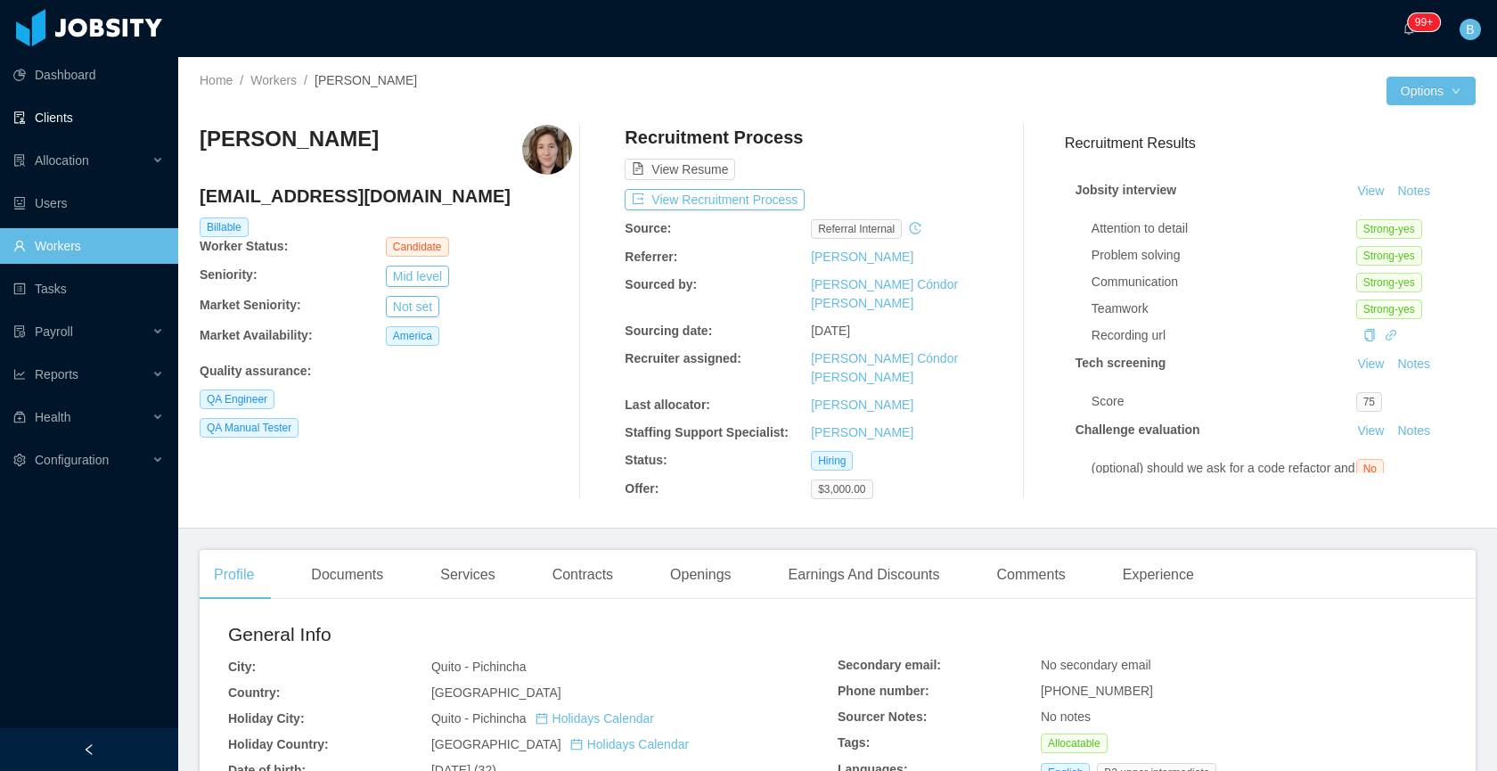
click at [68, 117] on link "Clients" at bounding box center [88, 118] width 151 height 36
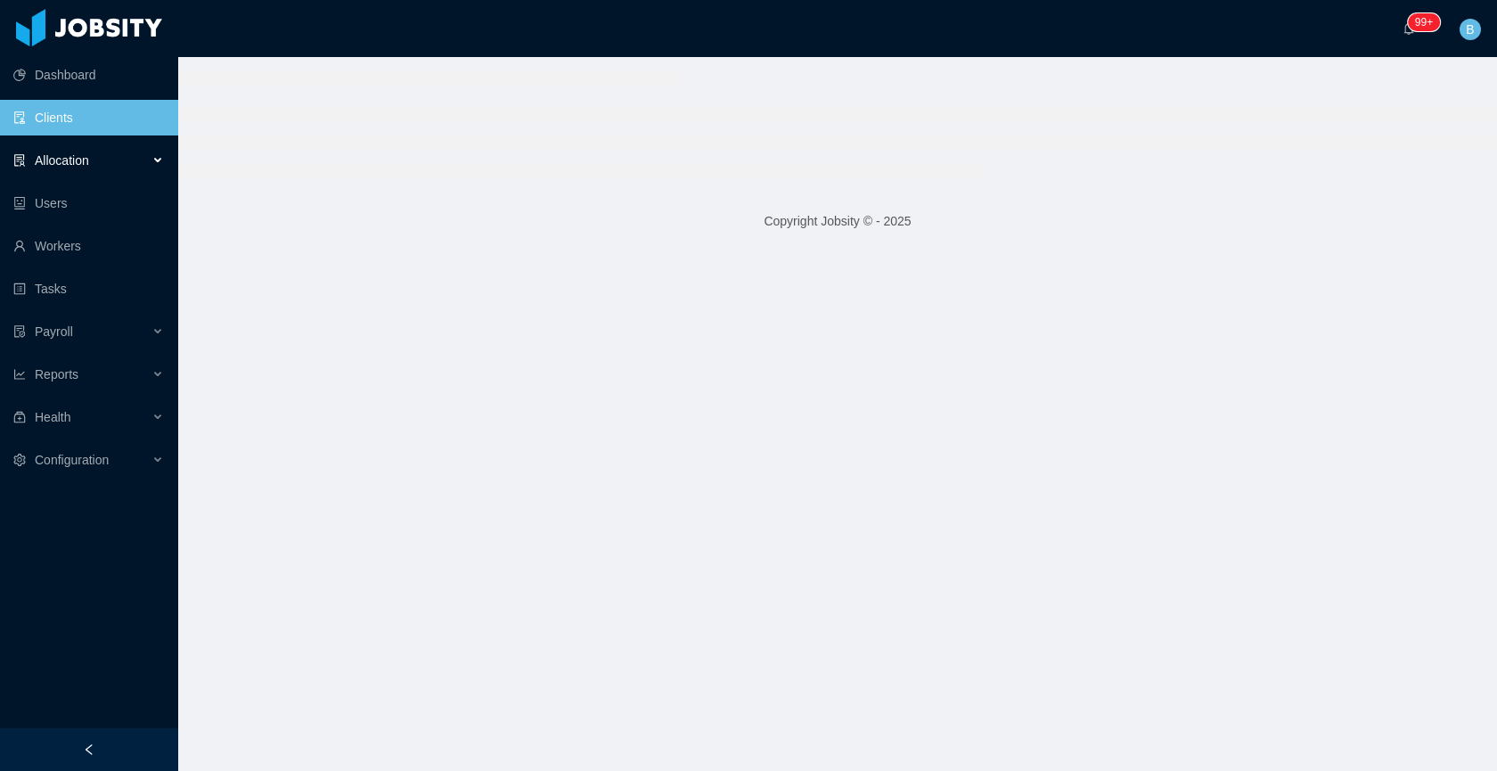
click at [64, 165] on span "Allocation" at bounding box center [62, 160] width 54 height 14
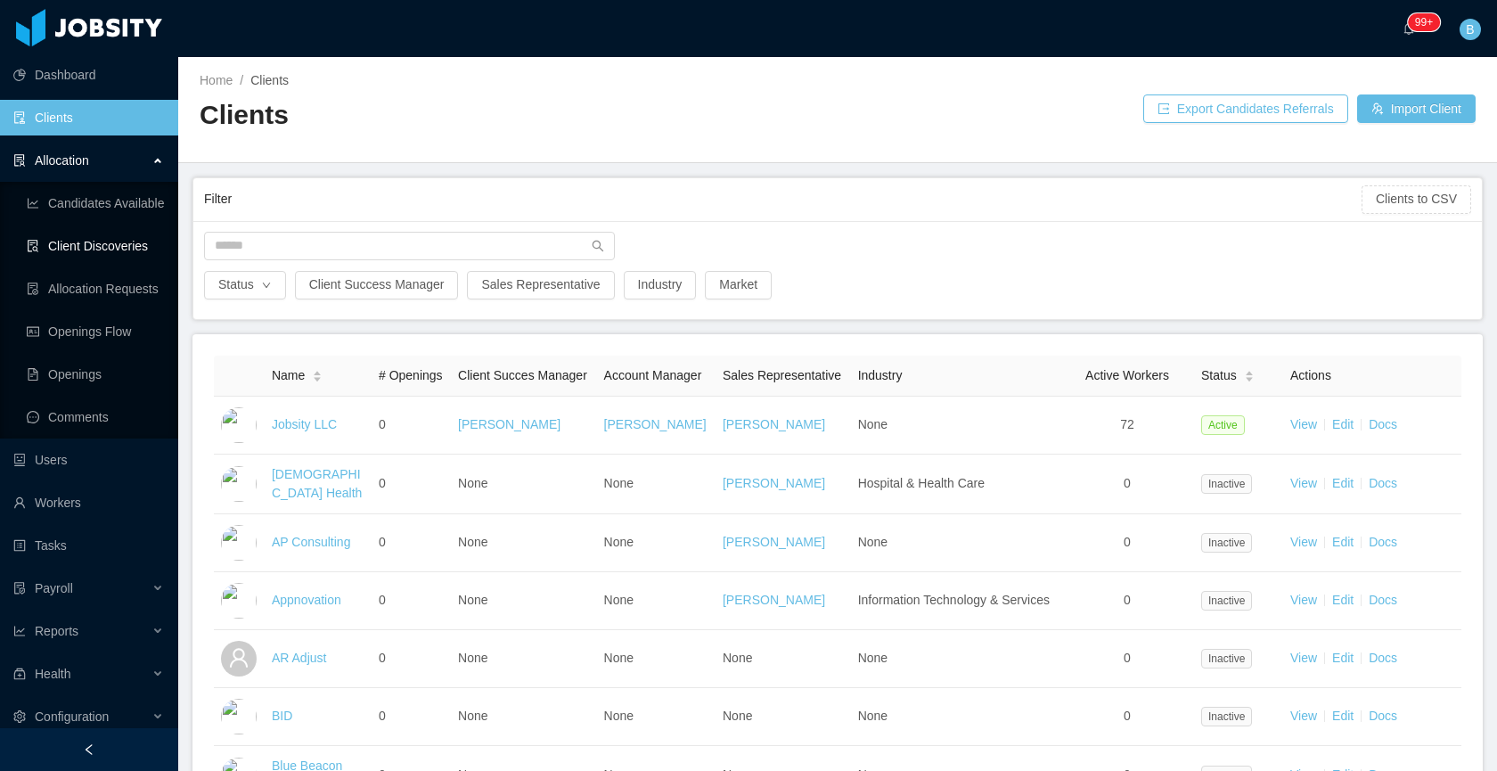
click at [88, 258] on link "Client Discoveries" at bounding box center [95, 246] width 137 height 36
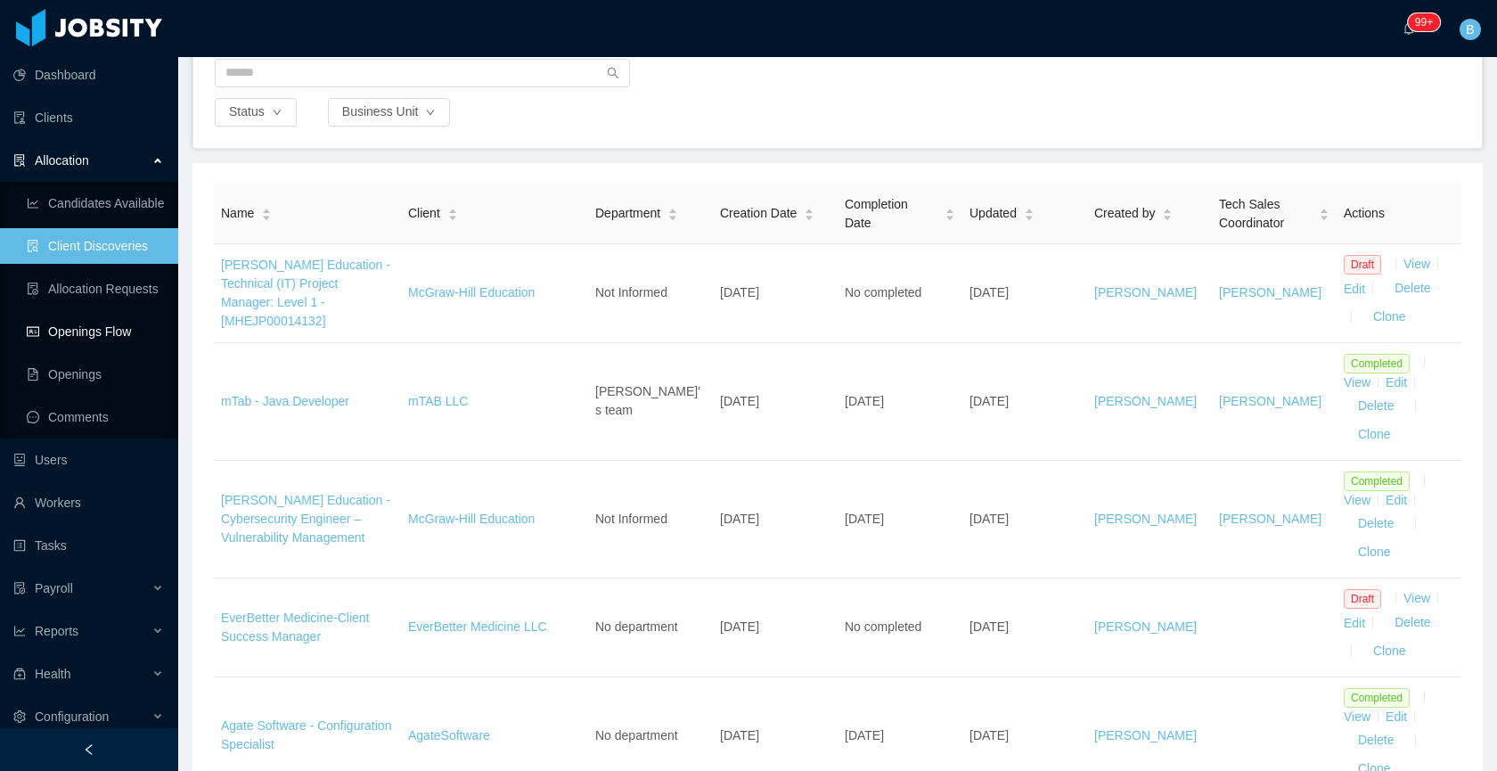
scroll to position [144, 0]
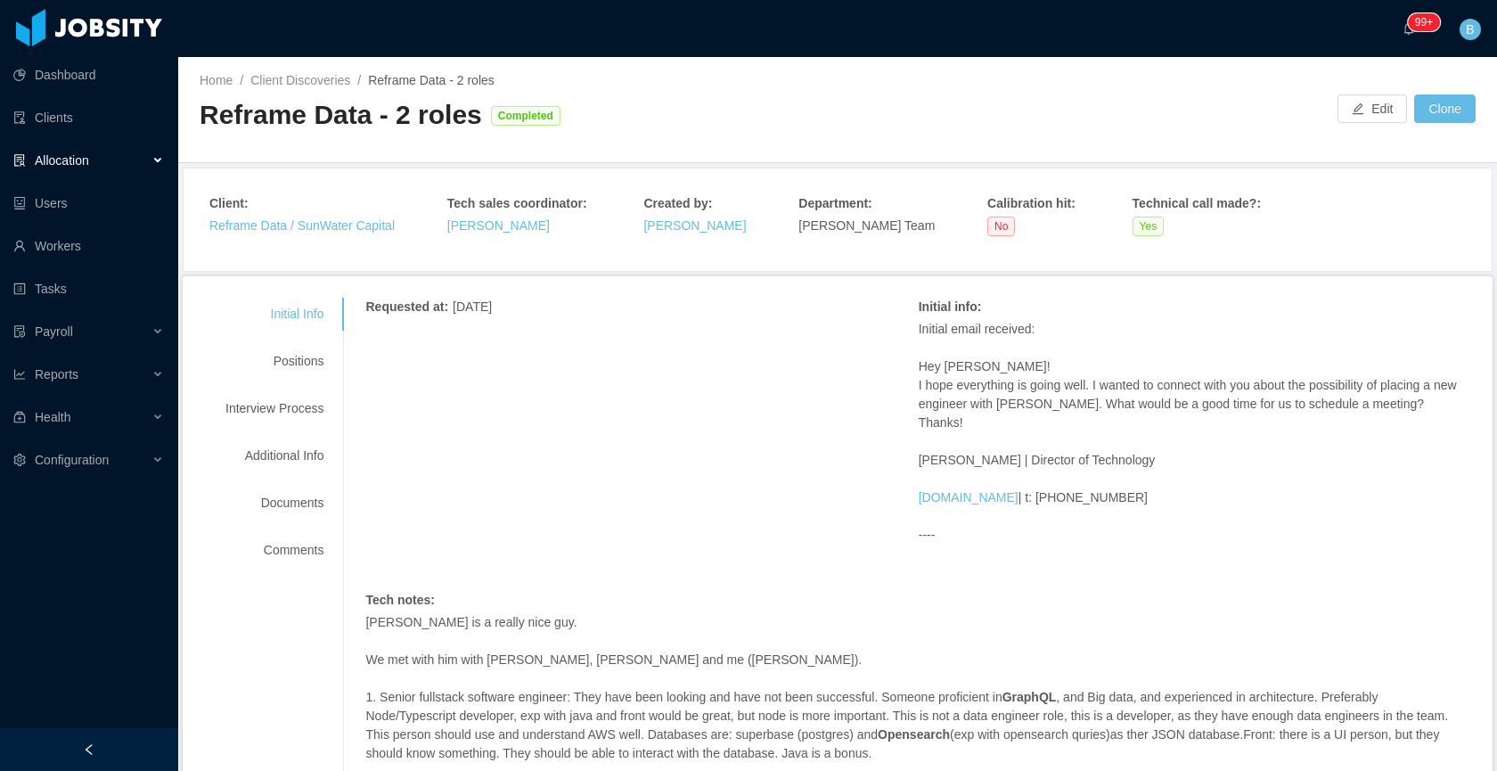
click at [997, 396] on p "Hey [PERSON_NAME]! I hope everything is going well. I wanted to connect with yo…" at bounding box center [1195, 394] width 553 height 75
drag, startPoint x: 471, startPoint y: 121, endPoint x: 204, endPoint y: 117, distance: 266.5
click at [204, 117] on div "Reframe Data - 2 roles" at bounding box center [341, 115] width 283 height 37
copy div "Reframe Data - 2 roles"
click at [318, 358] on div "Positions" at bounding box center [274, 361] width 141 height 33
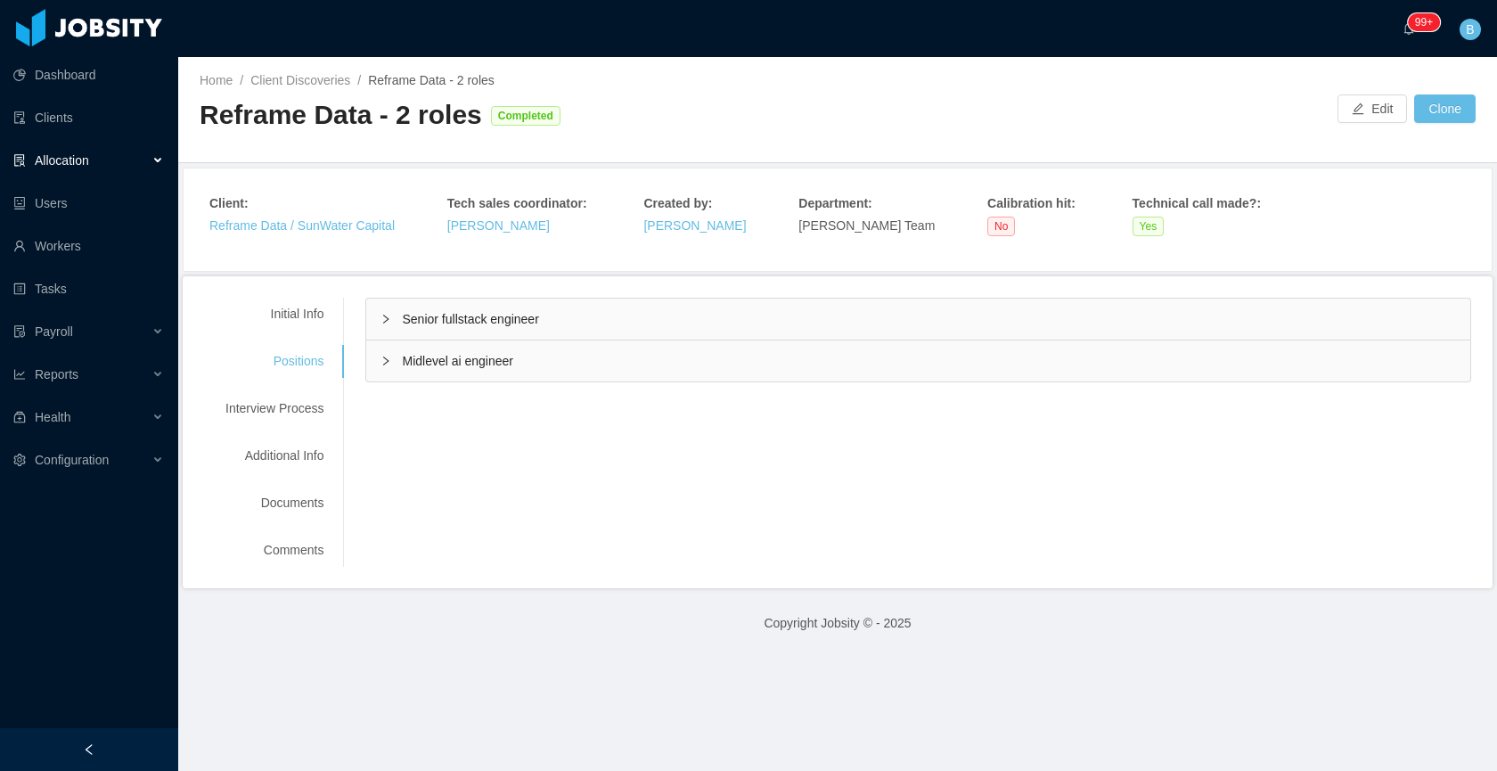
click at [643, 313] on div "Senior fullstack engineer" at bounding box center [918, 319] width 1104 height 41
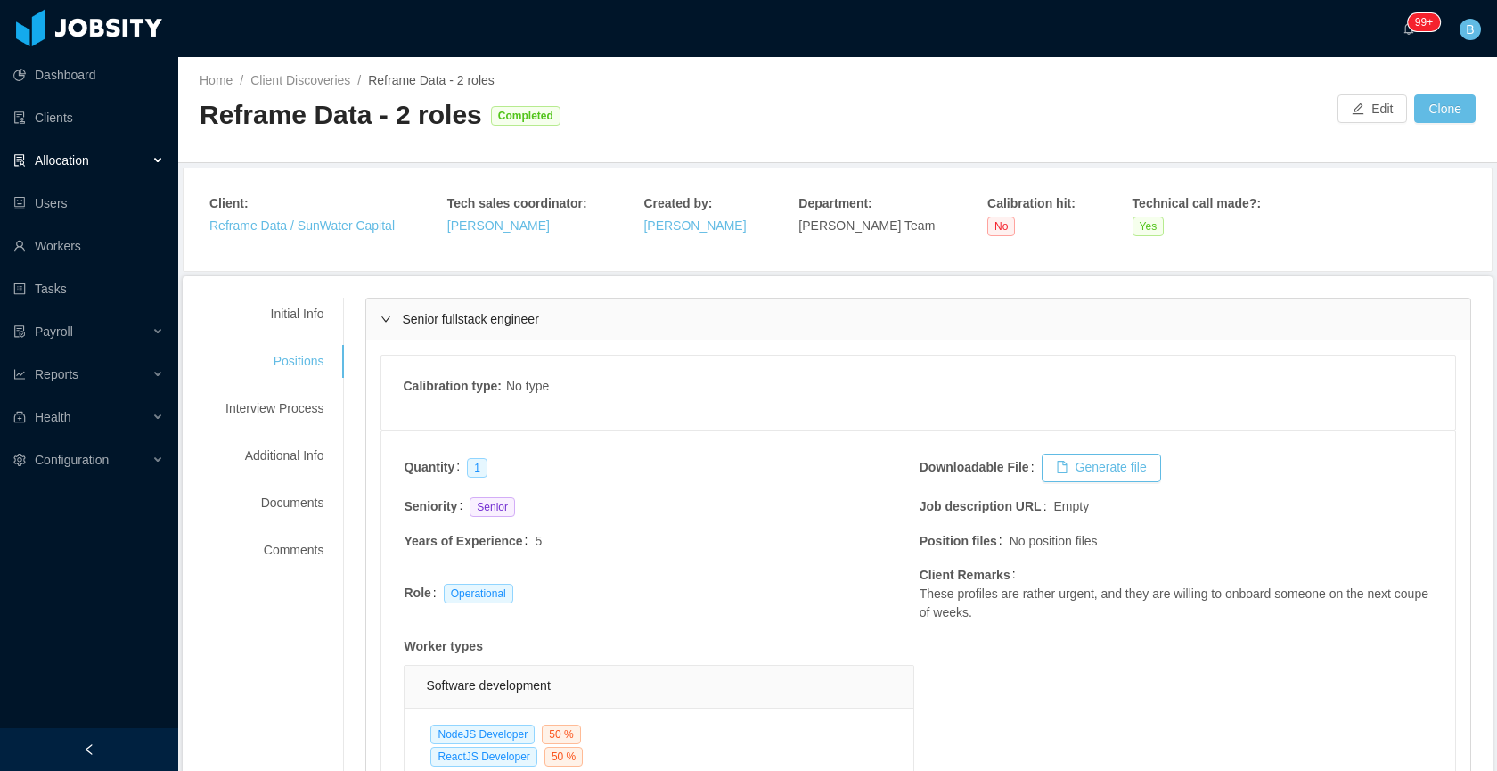
click at [643, 313] on div "Senior fullstack engineer" at bounding box center [918, 319] width 1104 height 41
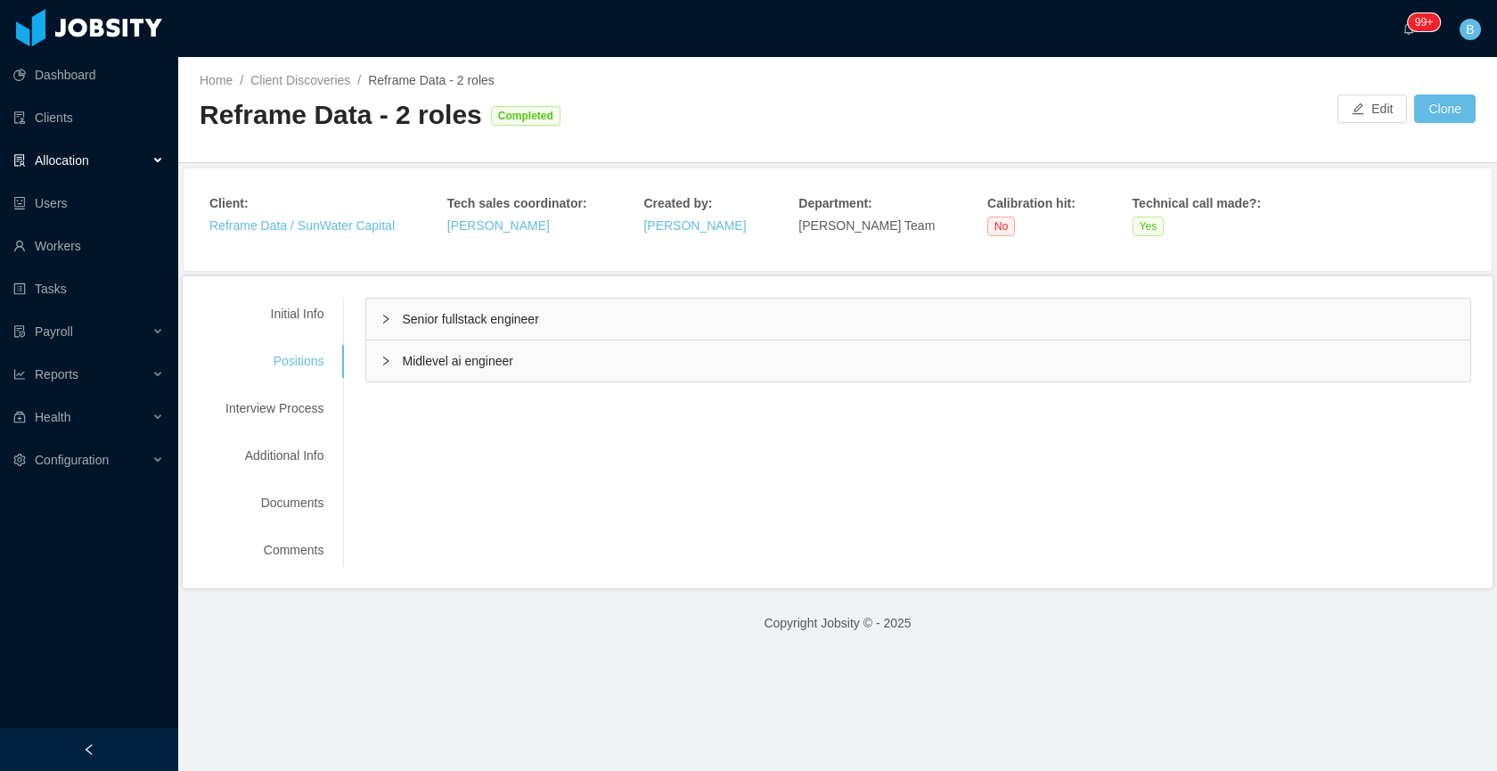
click at [596, 381] on div "Midlevel ai engineer" at bounding box center [918, 360] width 1104 height 41
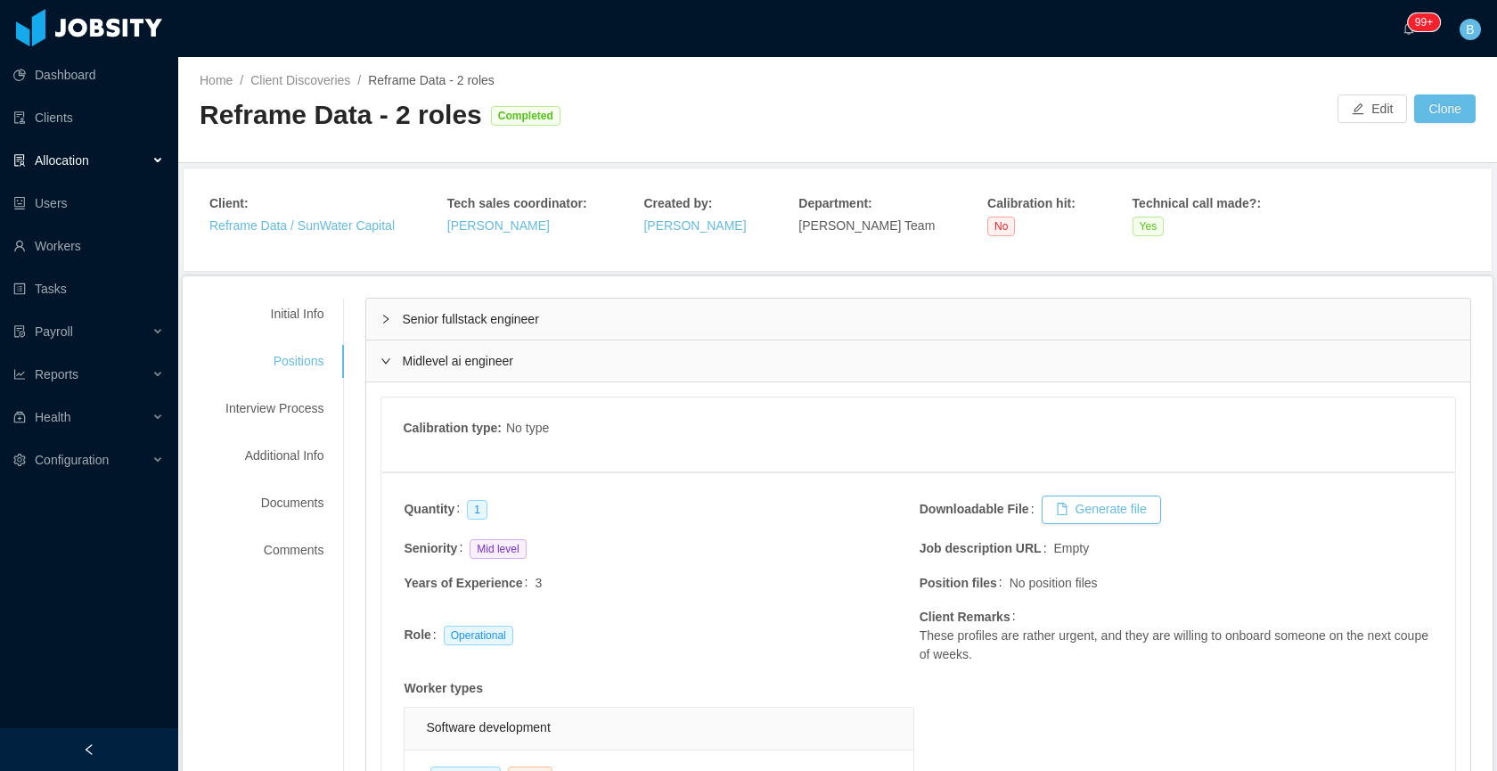
click at [597, 372] on div "Midlevel ai engineer" at bounding box center [918, 360] width 1104 height 41
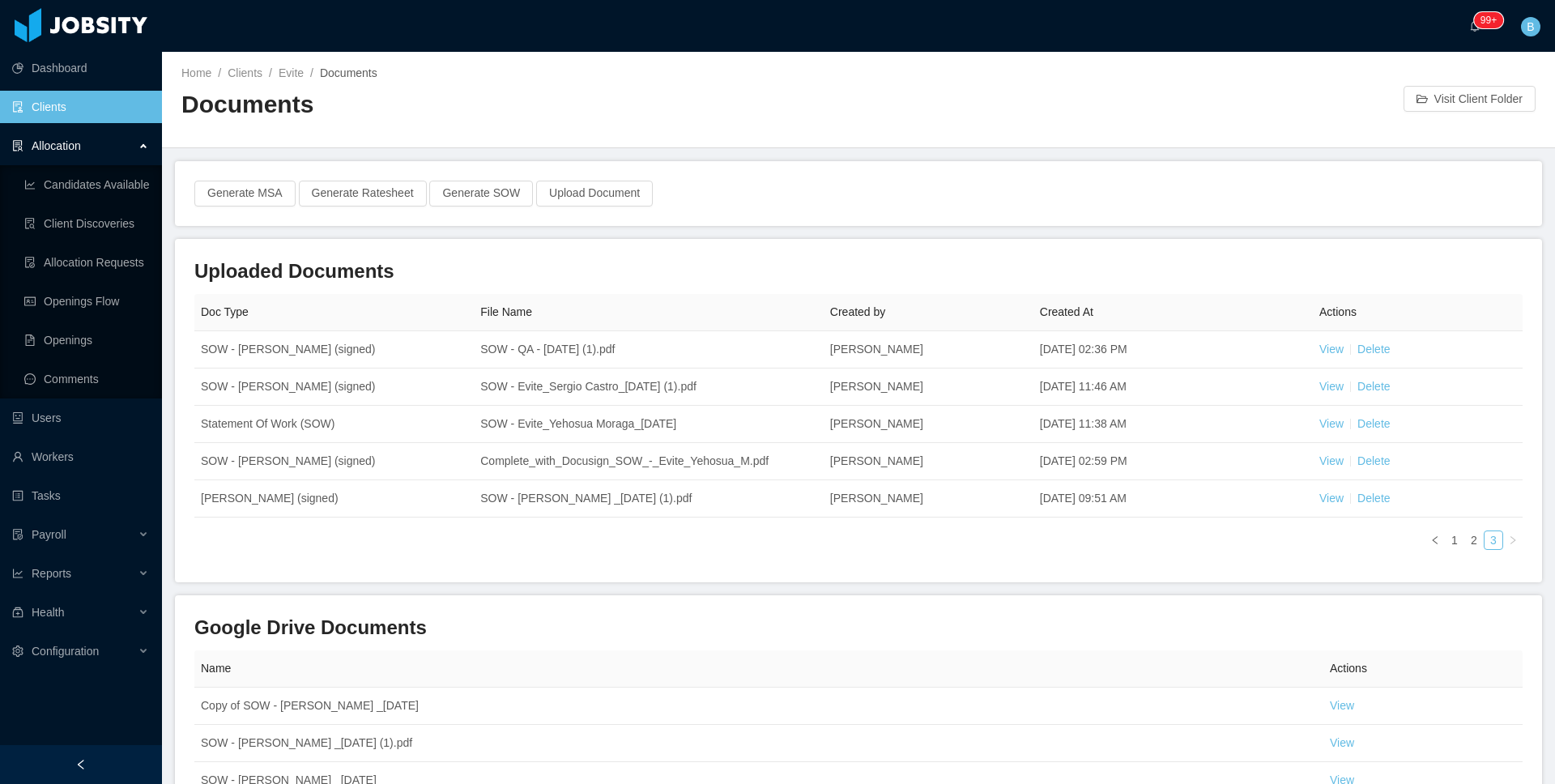
scroll to position [101, 0]
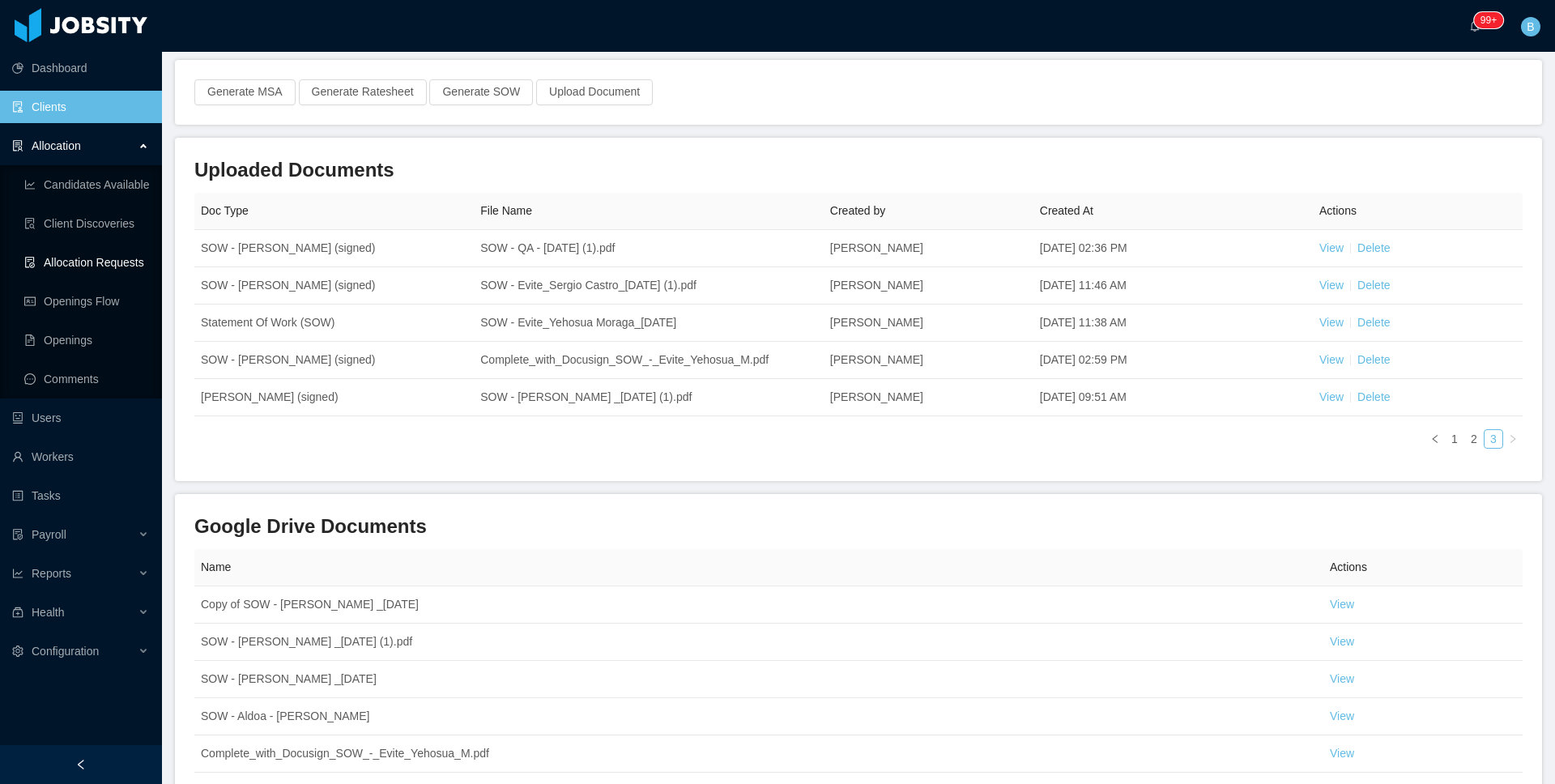
click at [84, 267] on link "Allocation Requests" at bounding box center [86, 263] width 125 height 33
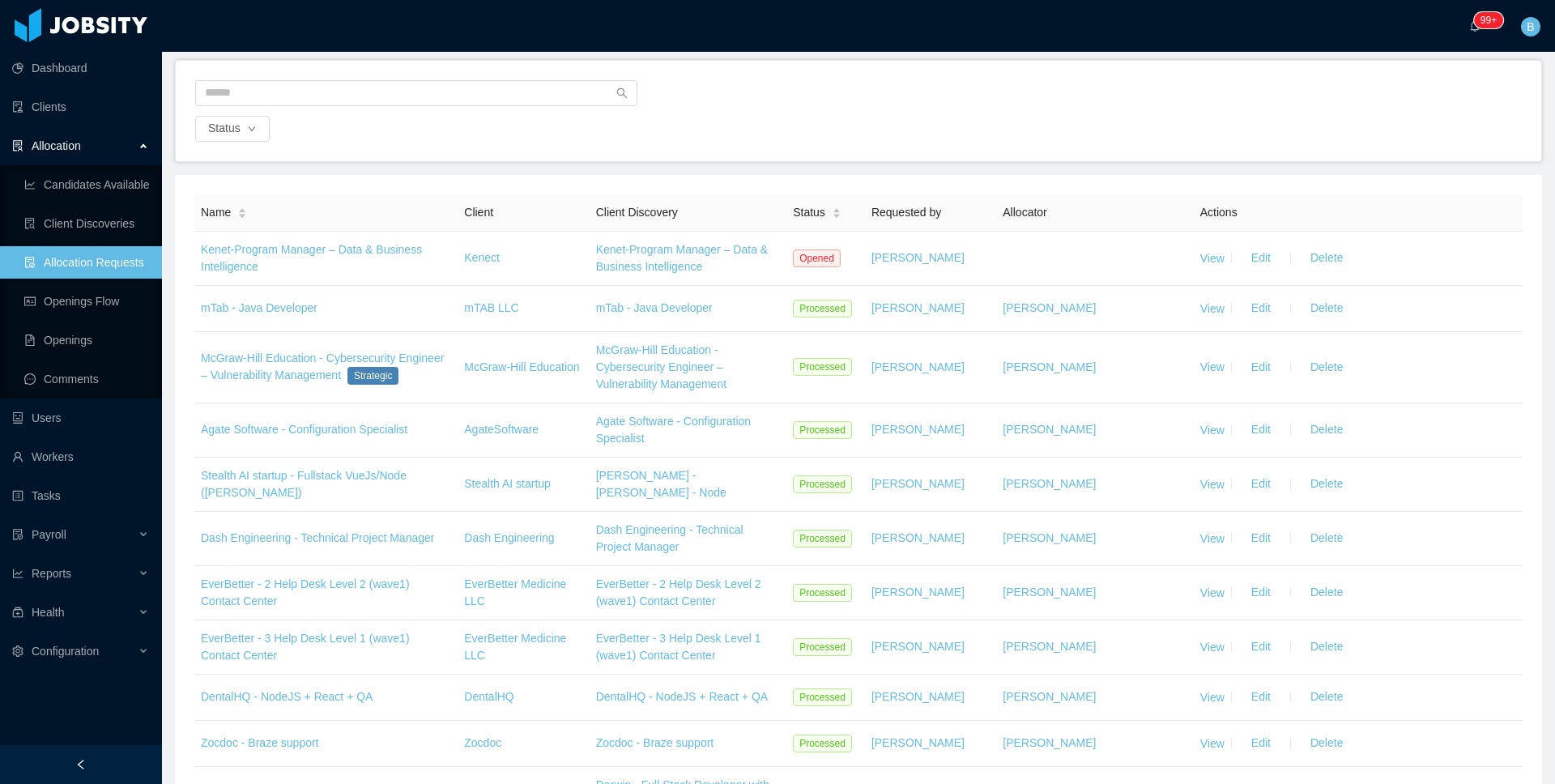
scroll to position [13, 0]
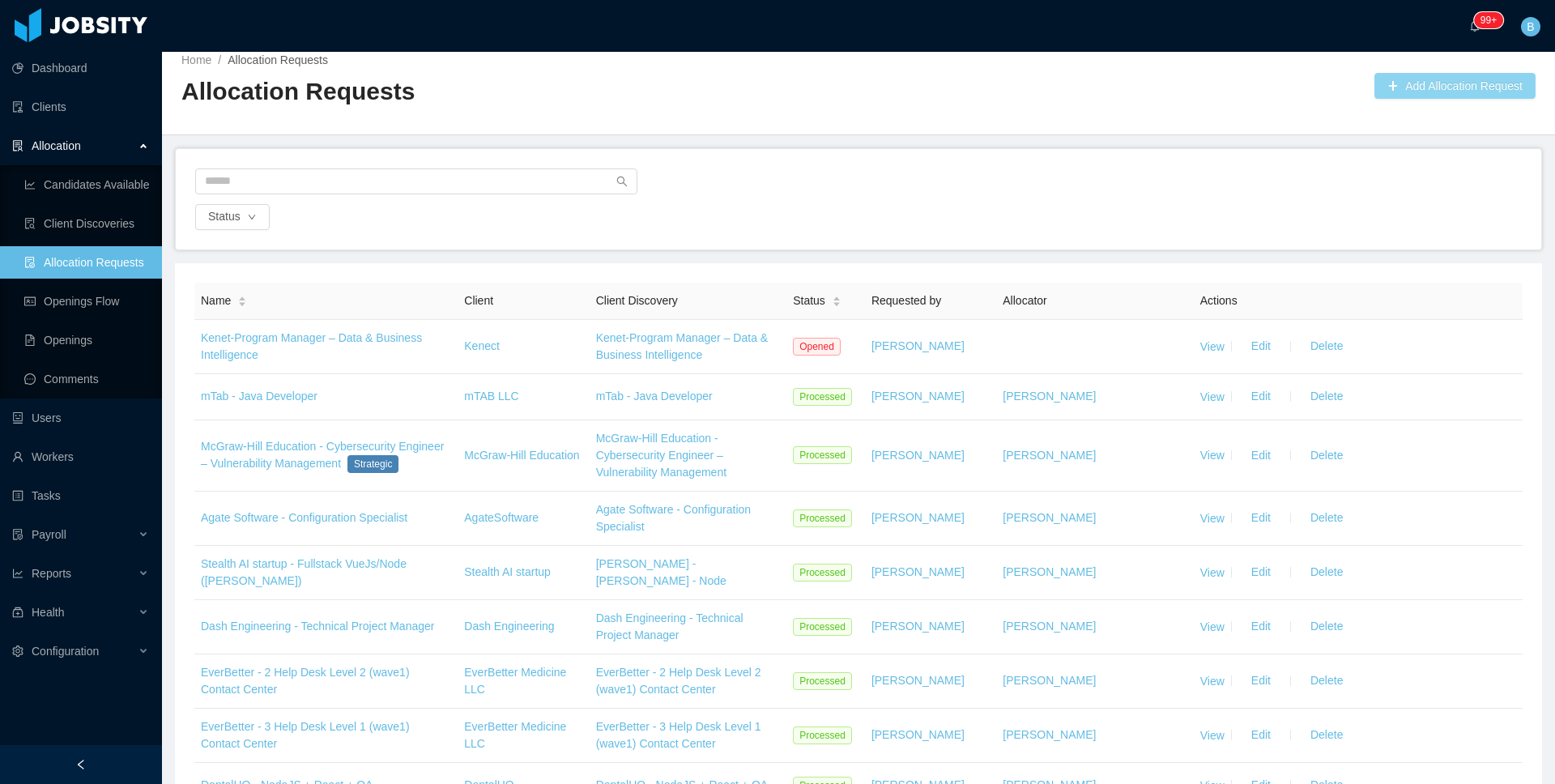
click at [1443, 83] on button "Add Allocation Request" at bounding box center [1454, 85] width 161 height 26
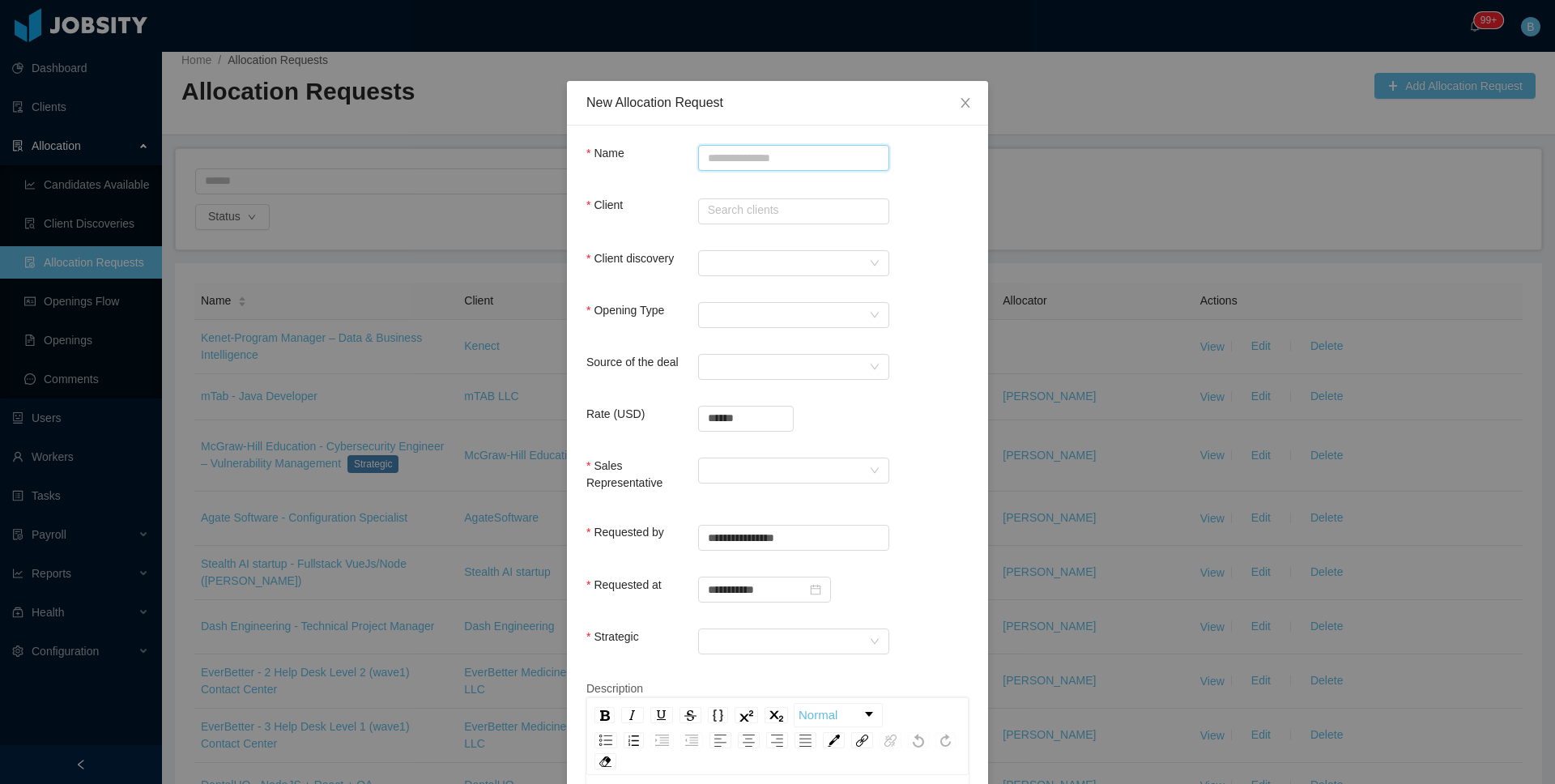
click at [834, 158] on input "Name" at bounding box center [793, 158] width 191 height 26
paste input "**********"
type input "**********"
click at [810, 212] on input "text" at bounding box center [793, 211] width 191 height 26
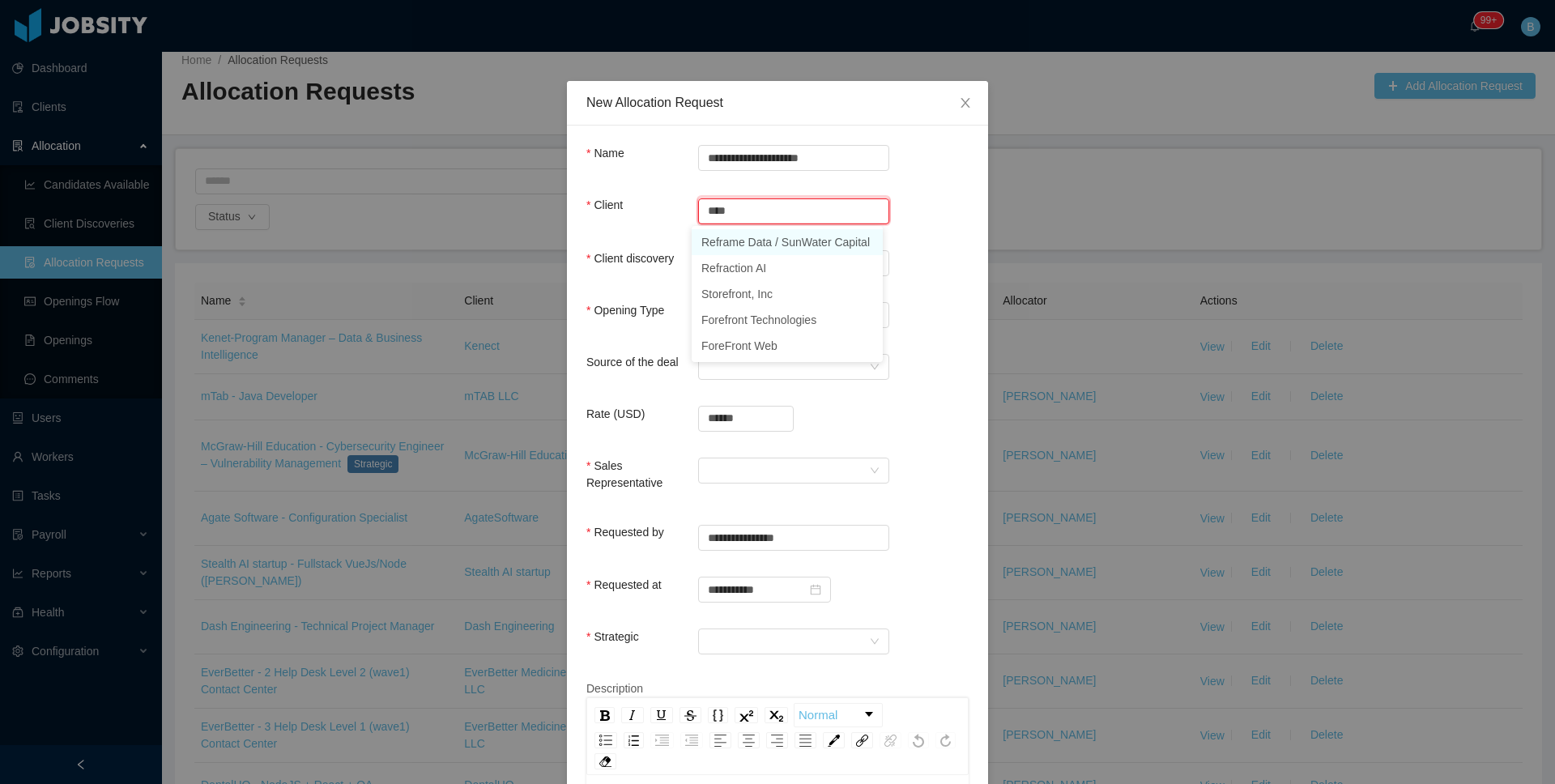
click at [783, 239] on li "Reframe Data / SunWater Capital" at bounding box center [787, 242] width 191 height 26
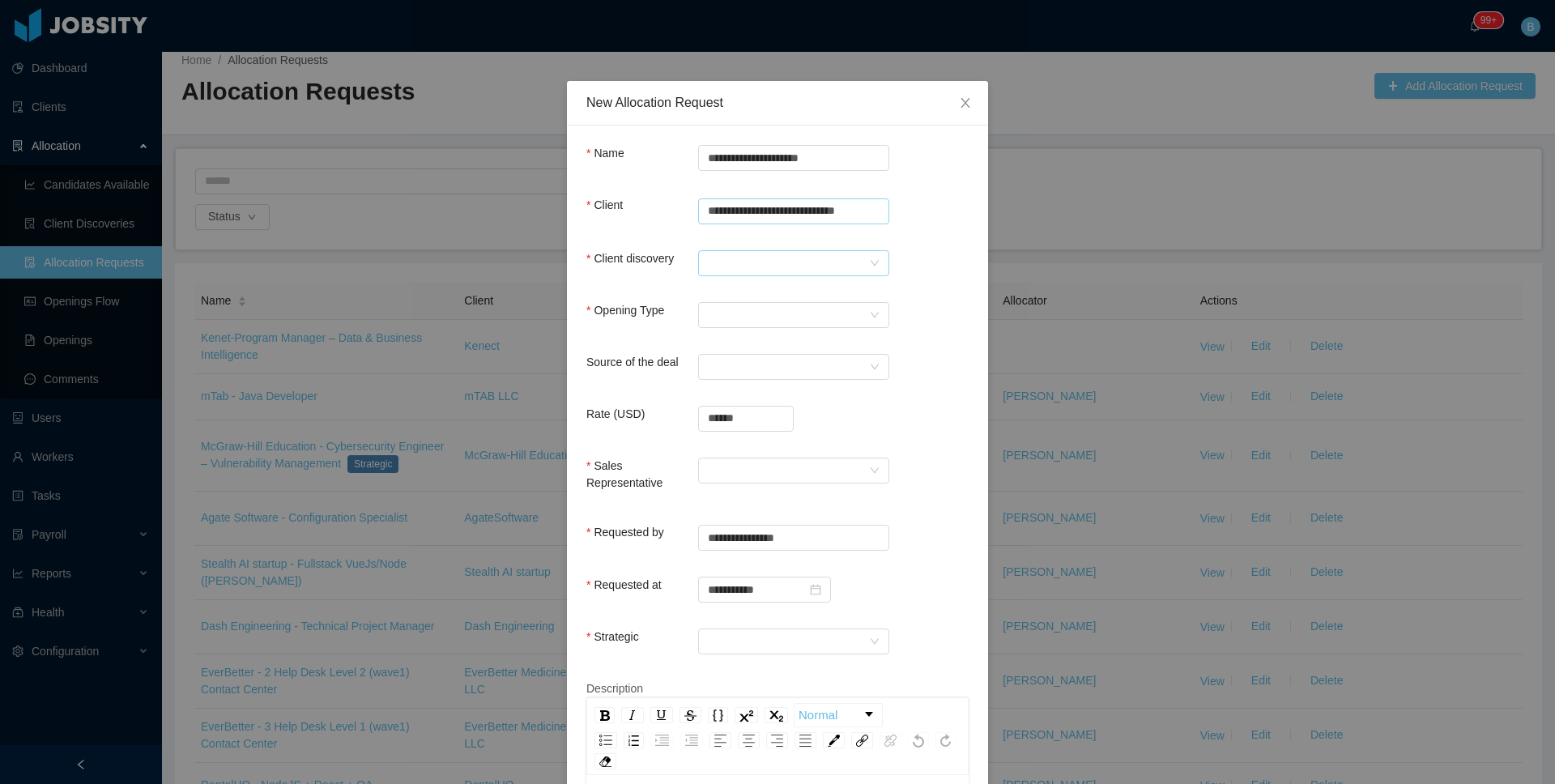
type input "**********"
click at [767, 257] on div at bounding box center [788, 263] width 161 height 25
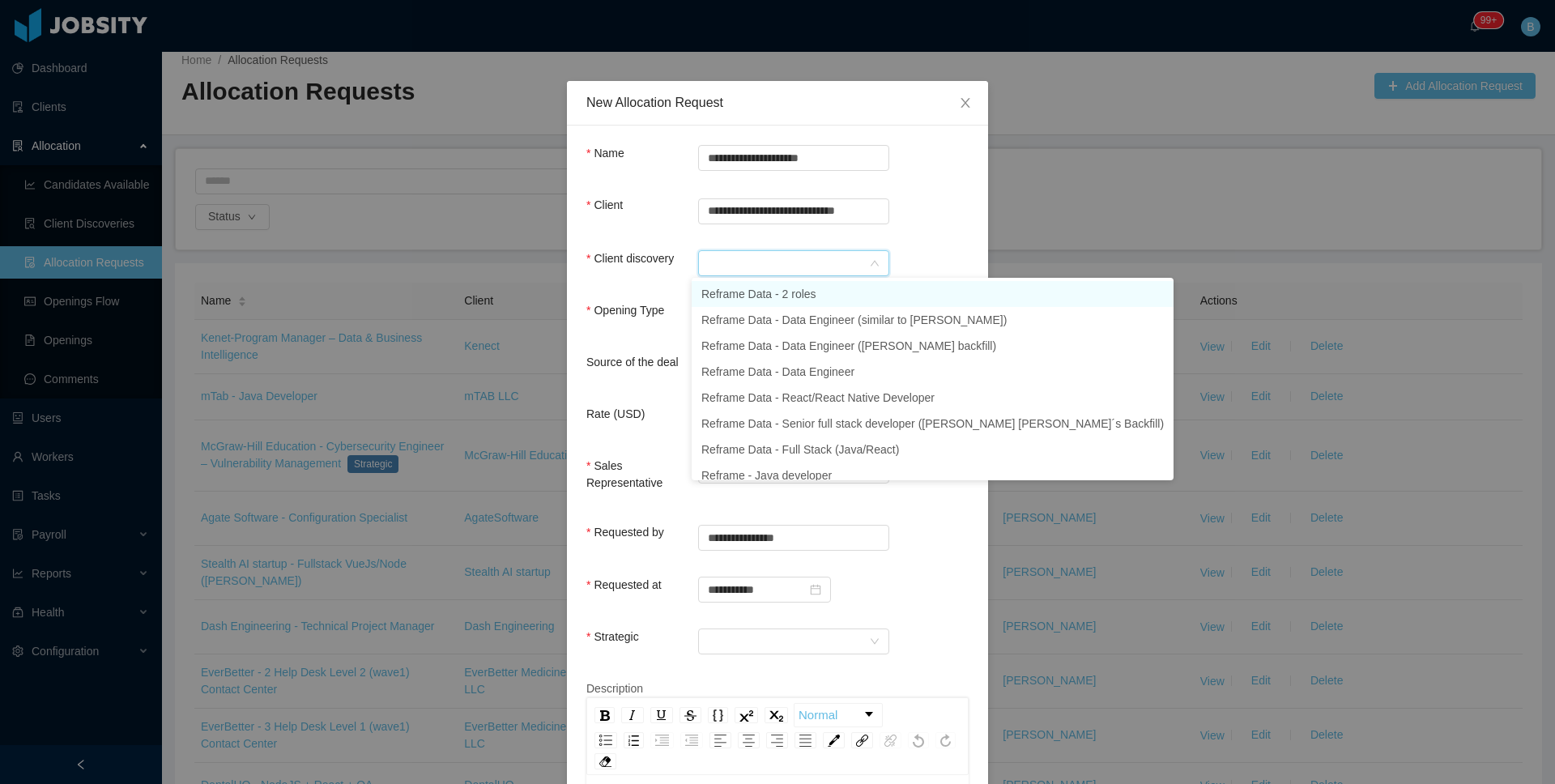
click at [771, 294] on li "Reframe Data - 2 roles" at bounding box center [932, 293] width 482 height 26
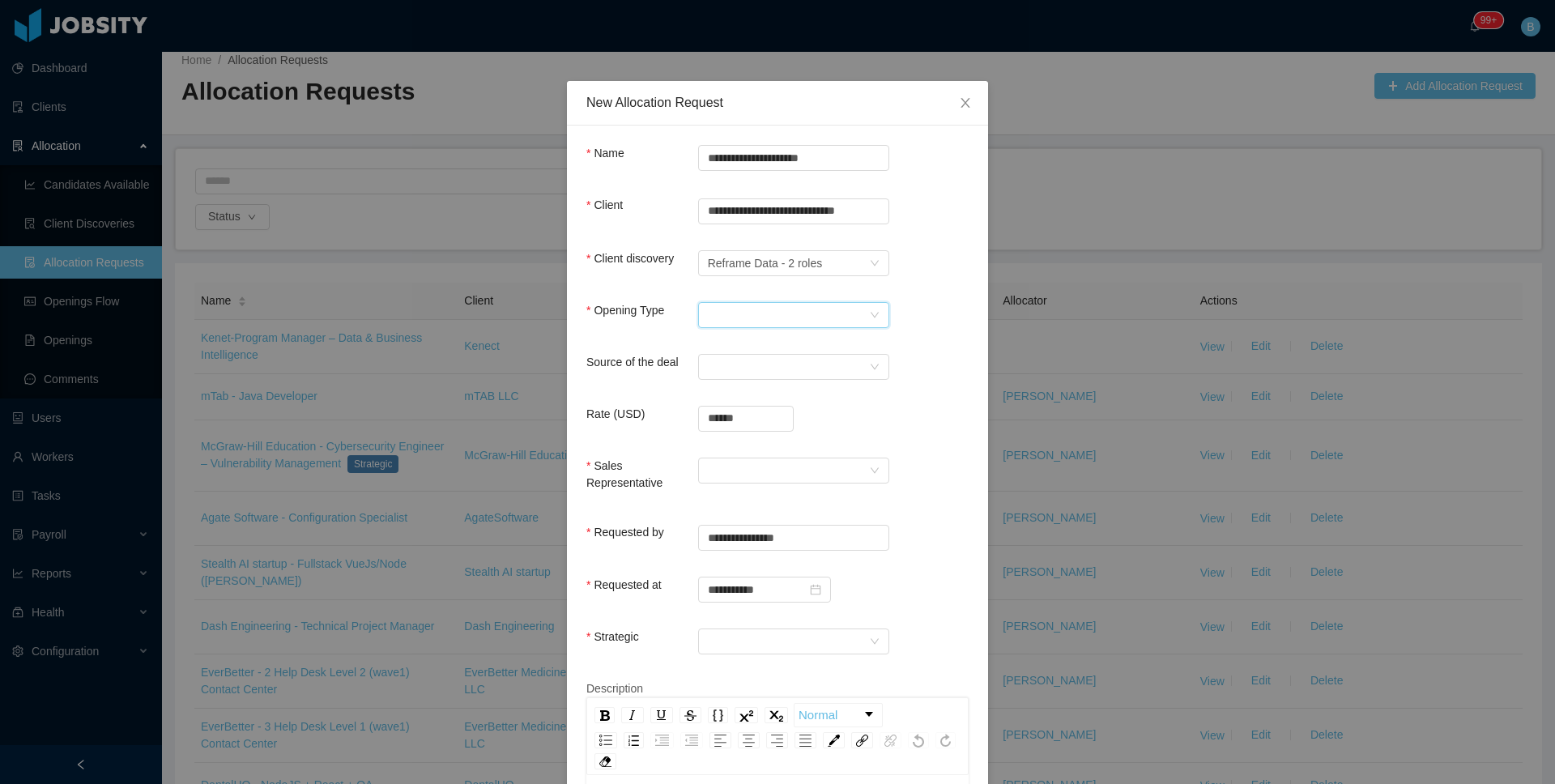
click at [738, 309] on div "Select Opening Type" at bounding box center [788, 314] width 161 height 25
click at [726, 372] on li "Upsale" at bounding box center [787, 372] width 191 height 26
click at [743, 356] on div "Select a Source" at bounding box center [788, 366] width 161 height 25
click at [744, 398] on li "CSM" at bounding box center [787, 397] width 191 height 26
click at [738, 422] on input "******" at bounding box center [745, 418] width 94 height 25
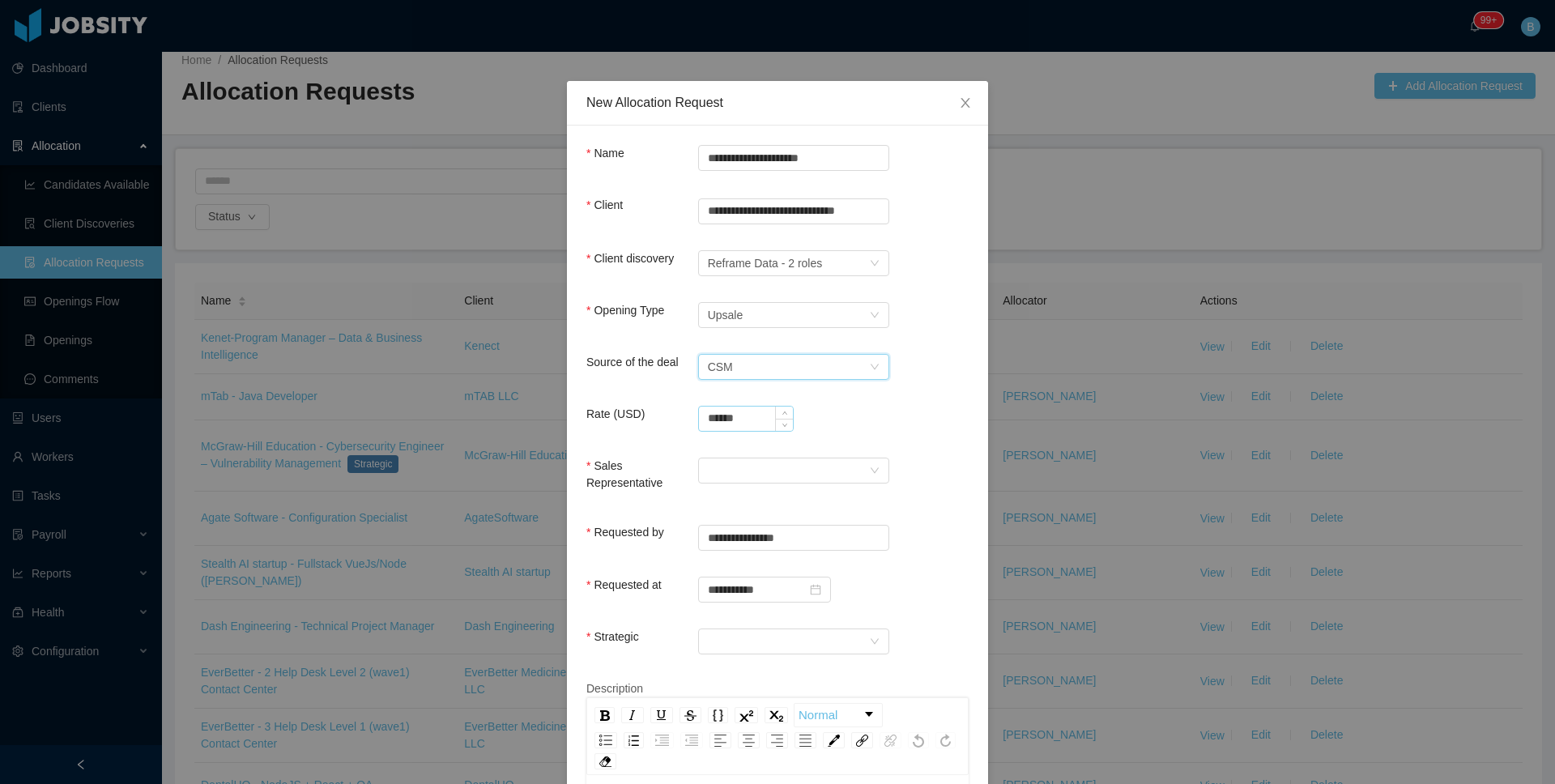
click at [738, 422] on input "******" at bounding box center [745, 418] width 94 height 25
type input "**********"
click at [791, 476] on div at bounding box center [788, 470] width 161 height 25
click at [749, 499] on li "[PERSON_NAME]" at bounding box center [787, 501] width 191 height 26
click at [728, 636] on div at bounding box center [788, 640] width 161 height 25
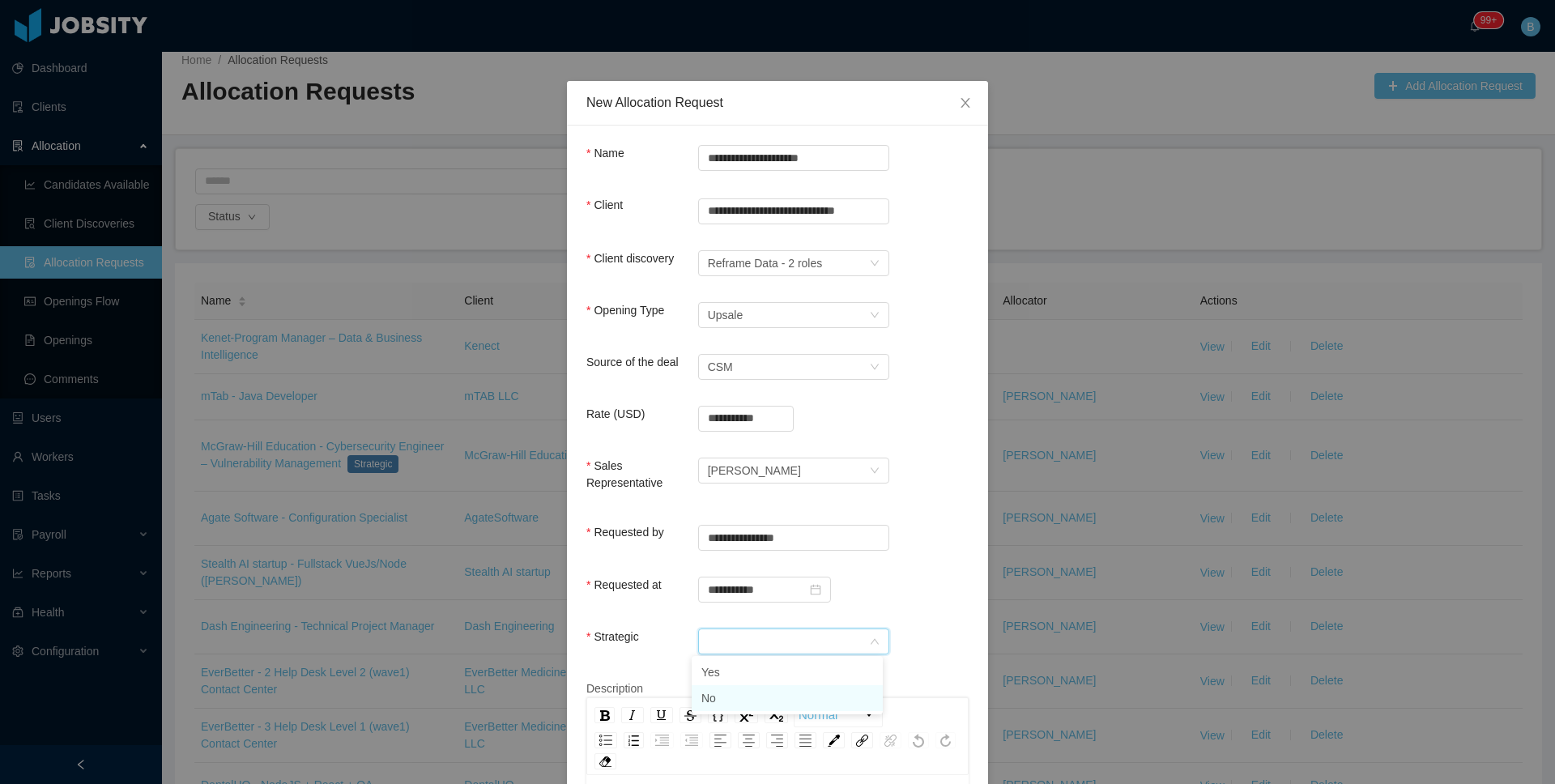
click at [724, 692] on li "No" at bounding box center [787, 698] width 191 height 26
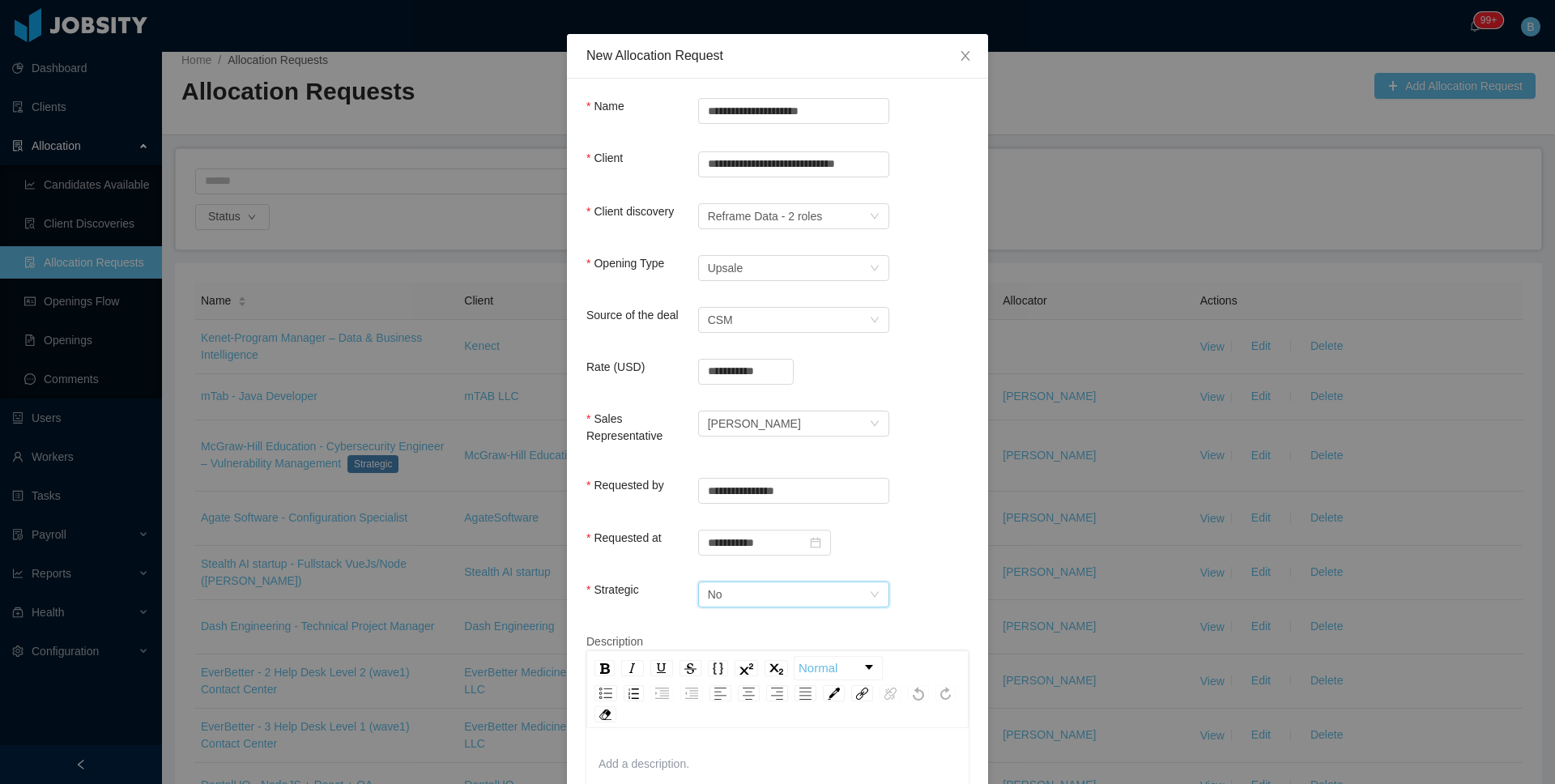
scroll to position [173, 0]
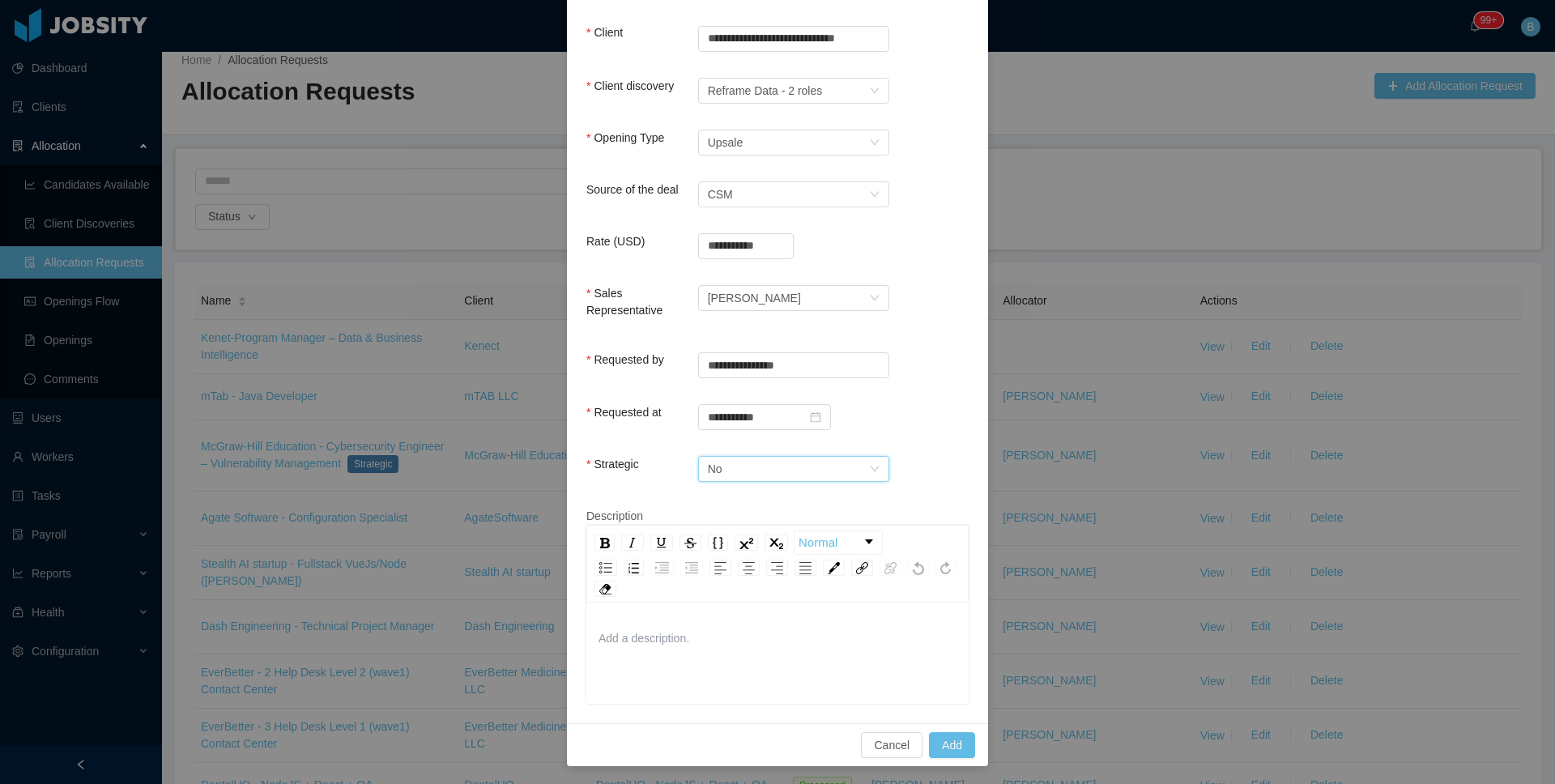
click at [689, 614] on div "Add a description." at bounding box center [777, 655] width 383 height 97
click at [954, 737] on button "Add" at bounding box center [952, 745] width 46 height 26
